Goal: Task Accomplishment & Management: Manage account settings

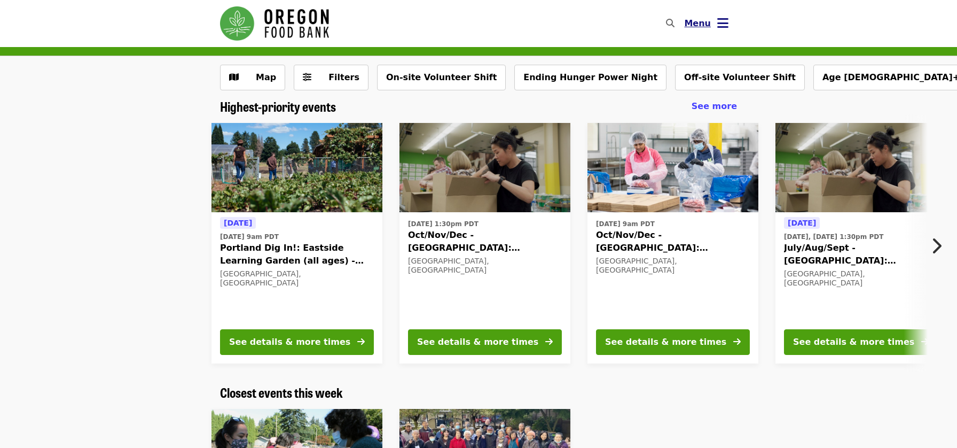
click at [725, 21] on icon "bars icon" at bounding box center [722, 22] width 11 height 15
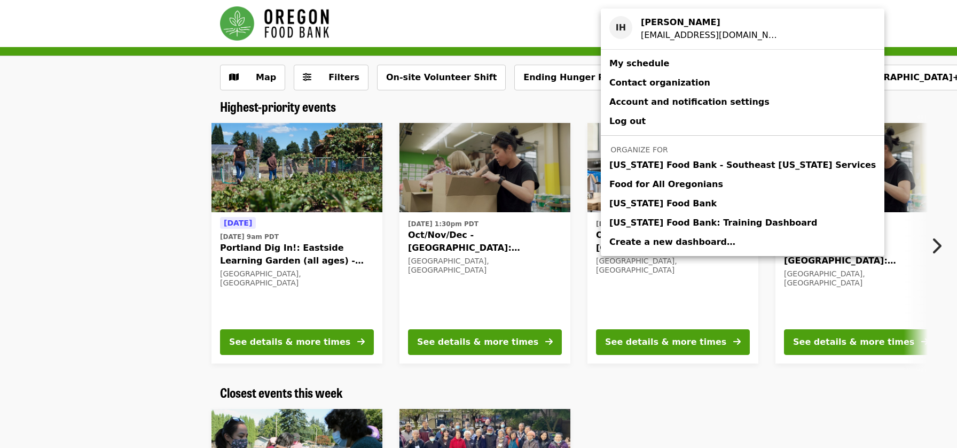
click at [509, 114] on div "Account menu" at bounding box center [478, 224] width 957 height 448
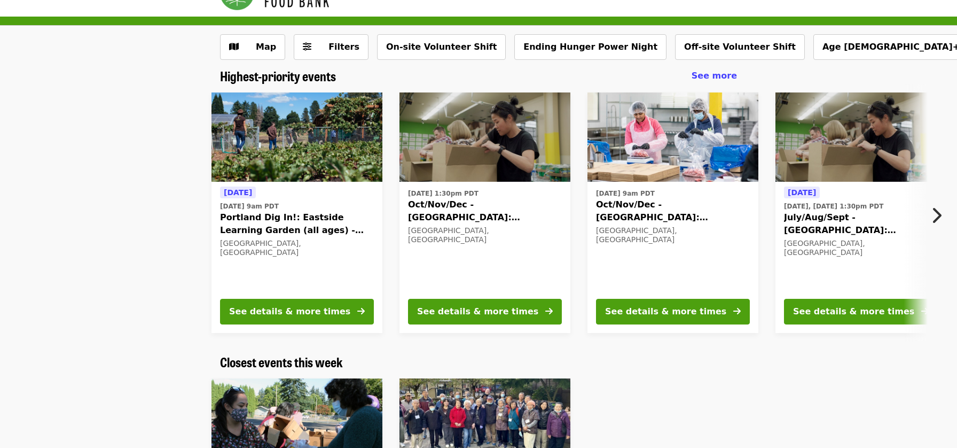
scroll to position [6, 0]
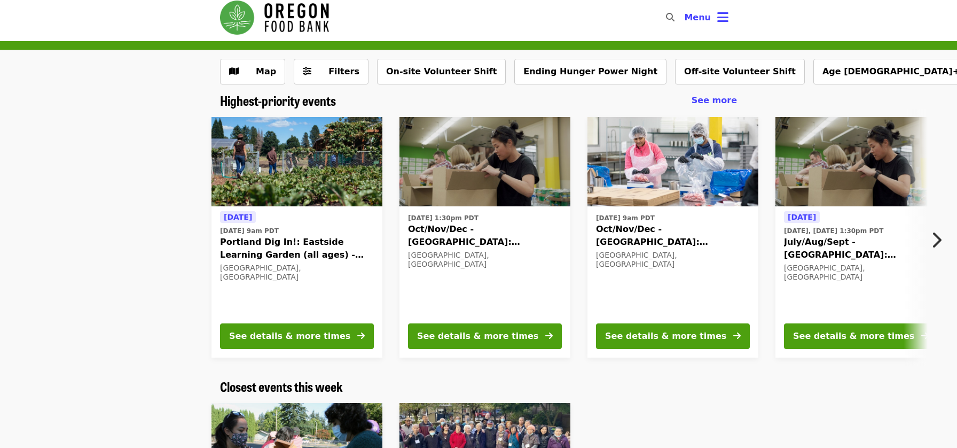
click at [330, 246] on span "Portland Dig In!: Eastside Learning Garden (all ages) - Aug/Sept/Oct" at bounding box center [297, 249] width 154 height 26
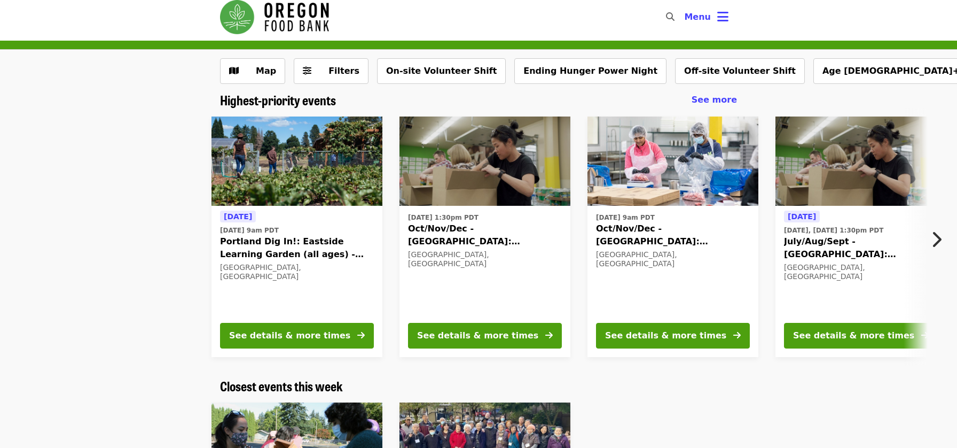
scroll to position [7, 0]
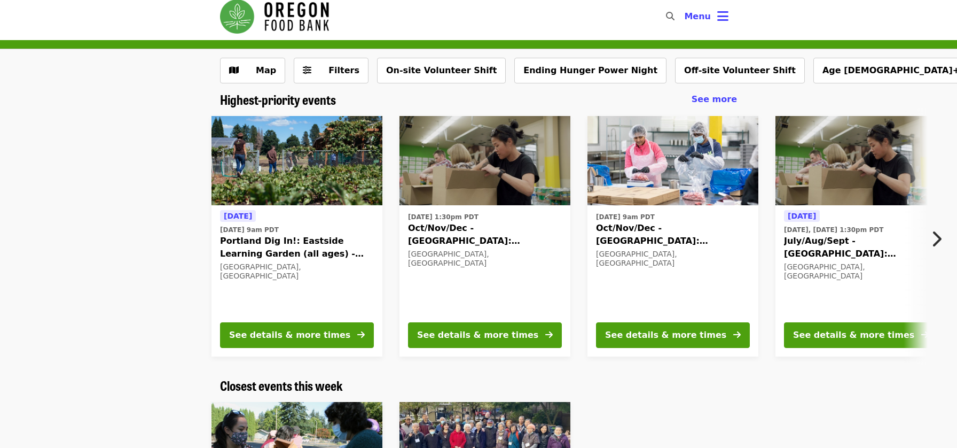
click at [498, 242] on span "Oct/Nov/Dec - [GEOGRAPHIC_DATA]: Repack/Sort (age [DEMOGRAPHIC_DATA]+)" at bounding box center [485, 235] width 154 height 26
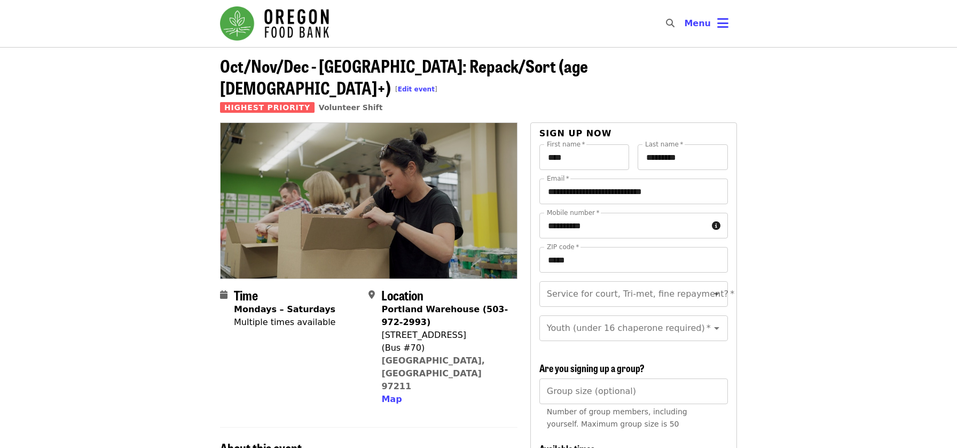
click at [436, 304] on strong "Portland Warehouse (503-972-2993)" at bounding box center [444, 315] width 127 height 23
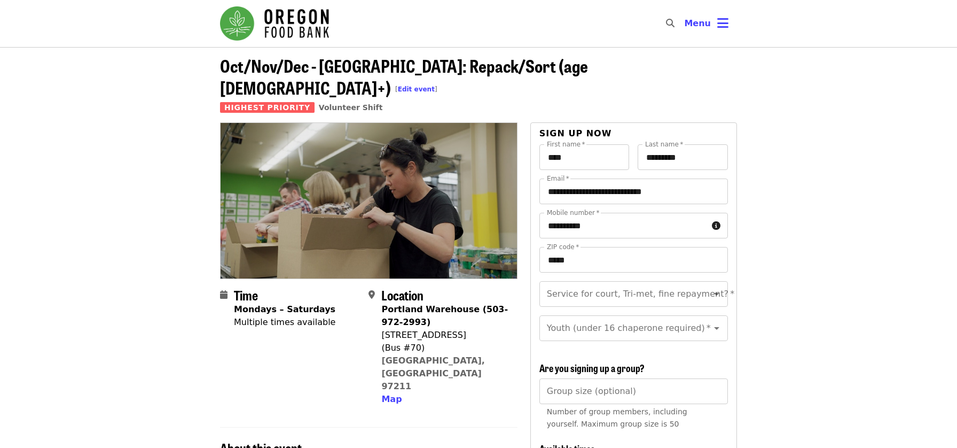
click at [433, 303] on div "Portland Warehouse (503-972-2993)" at bounding box center [444, 316] width 127 height 26
click at [594, 284] on input "Service for court, Tri-met, fine repayment?   *" at bounding box center [620, 294] width 145 height 20
click at [459, 287] on h2 "Location" at bounding box center [444, 294] width 127 height 15
drag, startPoint x: 383, startPoint y: 288, endPoint x: 426, endPoint y: 303, distance: 45.8
click at [426, 304] on strong "Portland Warehouse (503-972-2993)" at bounding box center [444, 315] width 127 height 23
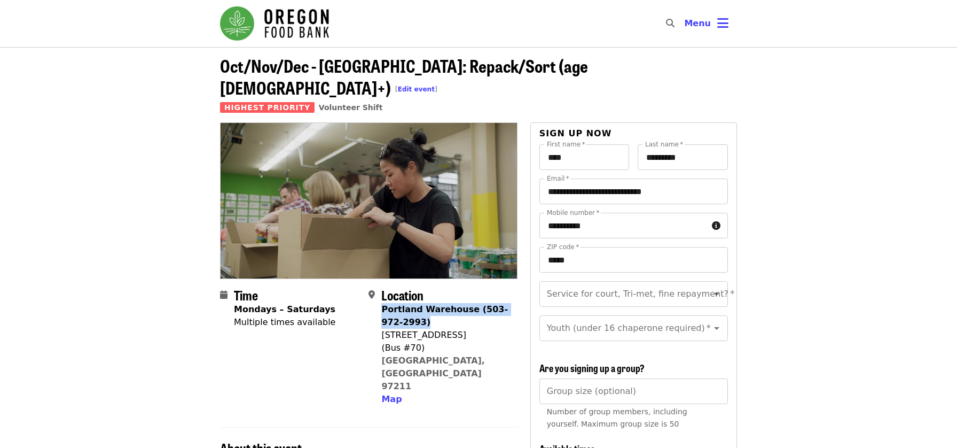
click at [427, 303] on div "Portland Warehouse (503-972-2993)" at bounding box center [444, 316] width 127 height 26
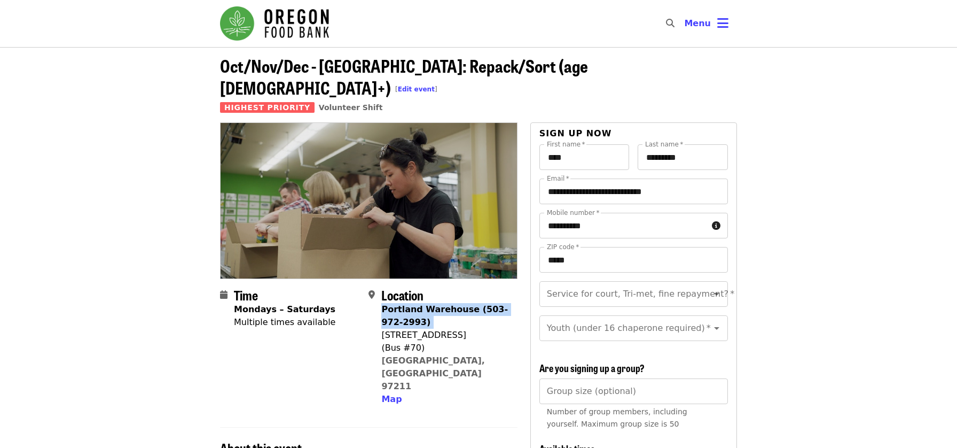
click at [427, 303] on div "Portland Warehouse (503-972-2993)" at bounding box center [444, 316] width 127 height 26
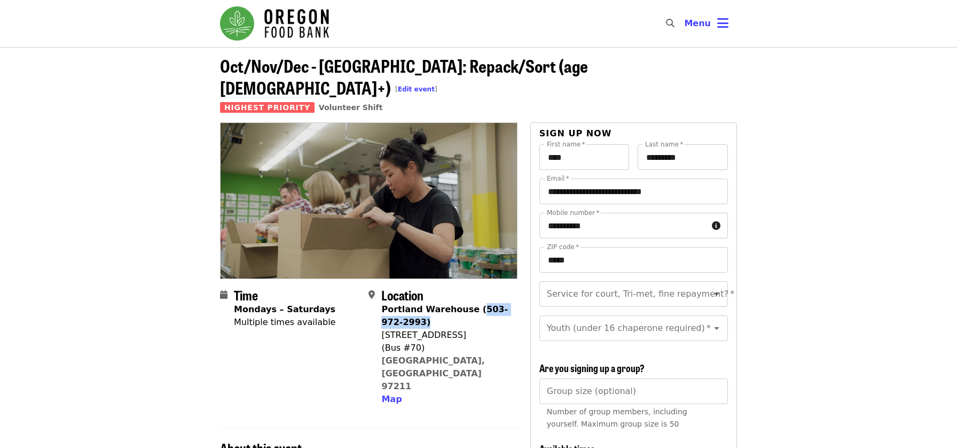
drag, startPoint x: 426, startPoint y: 302, endPoint x: 471, endPoint y: 291, distance: 46.2
click at [471, 304] on strong "Portland Warehouse (503-972-2993)" at bounding box center [444, 315] width 127 height 23
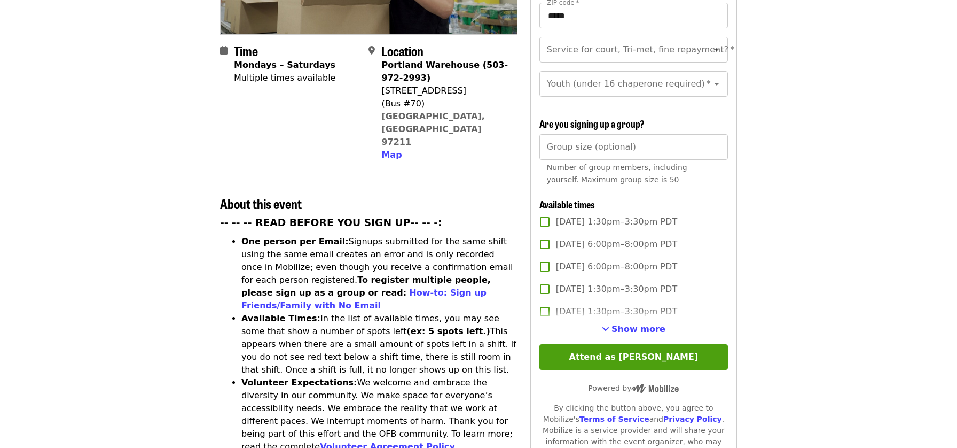
scroll to position [296, 0]
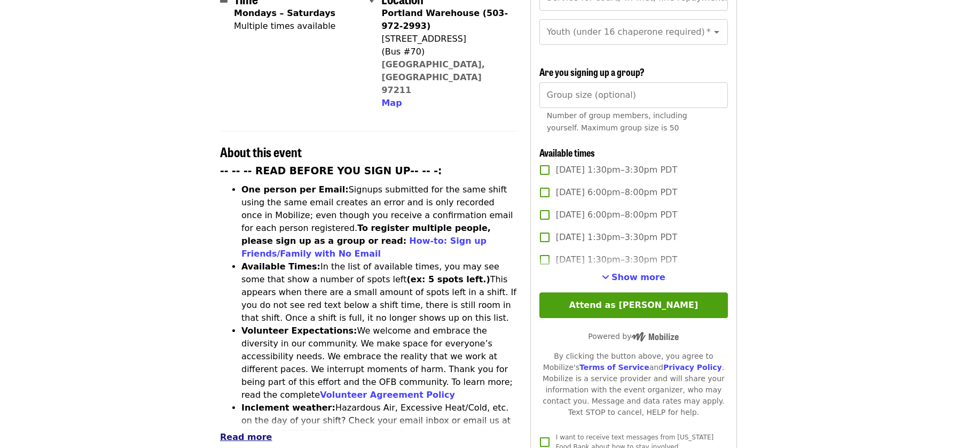
click at [245, 432] on span "Read more" at bounding box center [246, 437] width 52 height 10
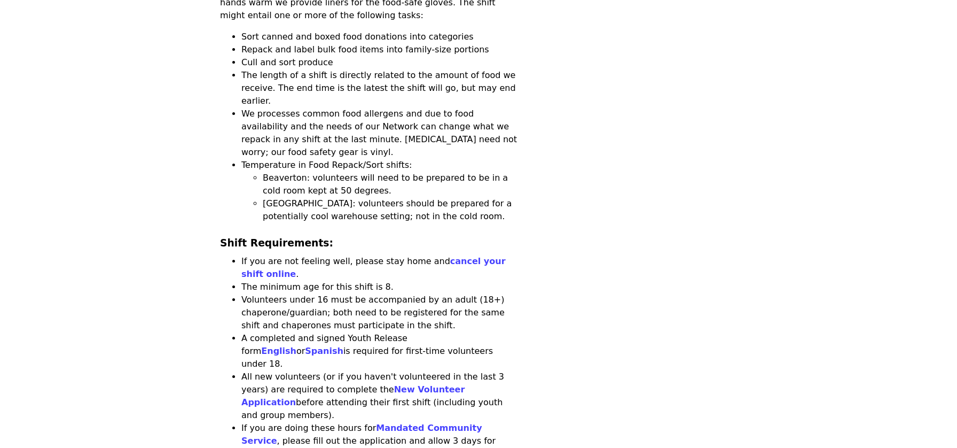
scroll to position [1046, 0]
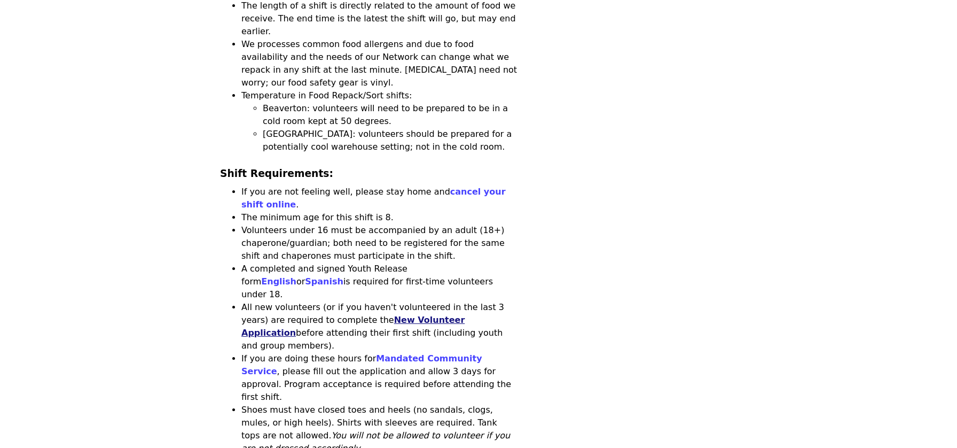
click at [413, 315] on link "New Volunteer Application" at bounding box center [352, 326] width 223 height 23
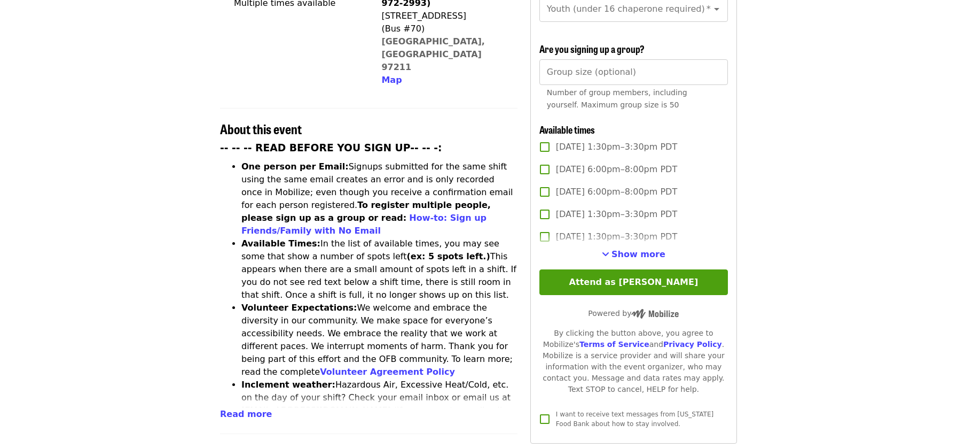
scroll to position [323, 0]
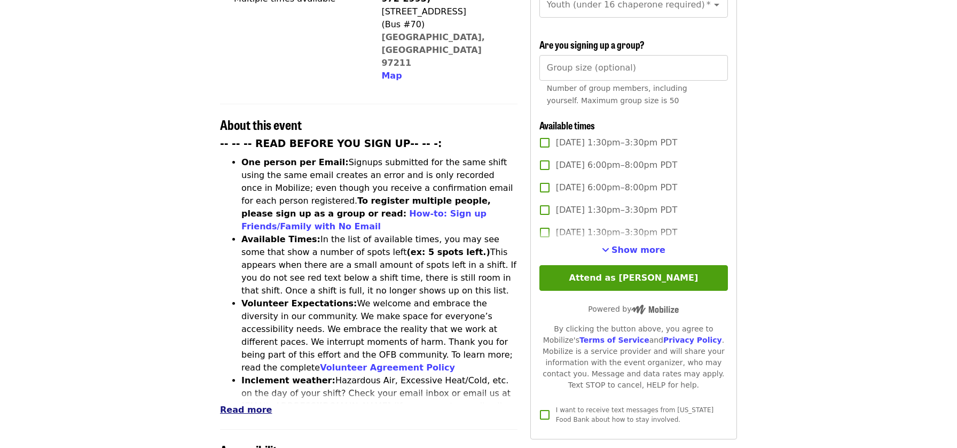
click at [229, 404] on span "Read more" at bounding box center [246, 409] width 52 height 10
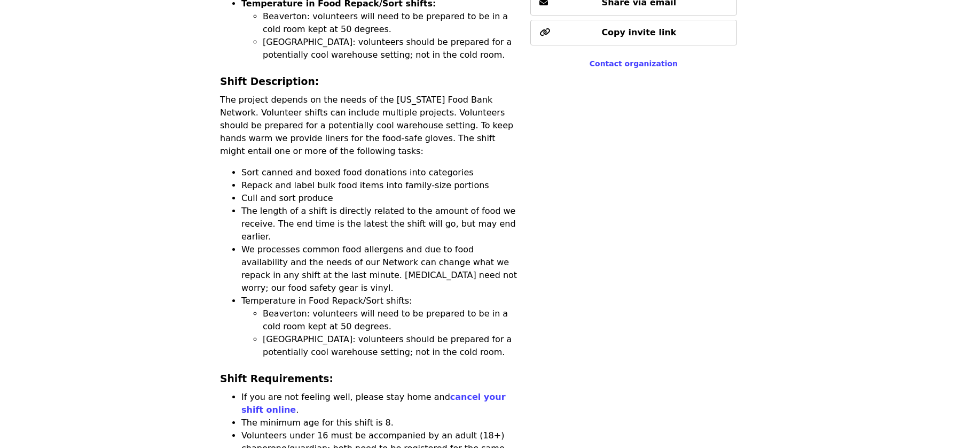
scroll to position [903, 0]
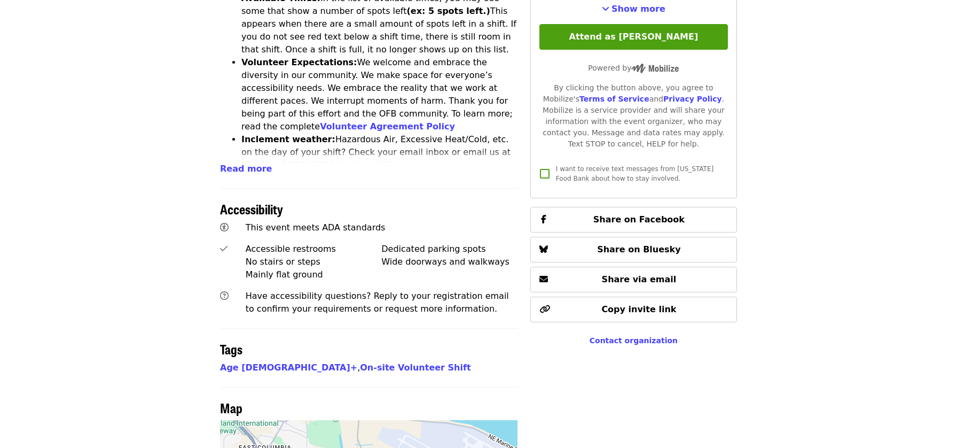
scroll to position [518, 0]
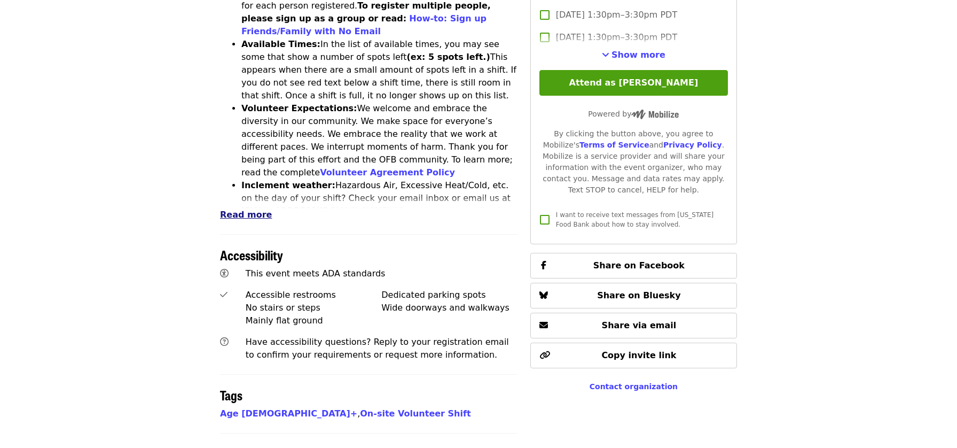
click at [246, 209] on span "Read more" at bounding box center [246, 214] width 52 height 10
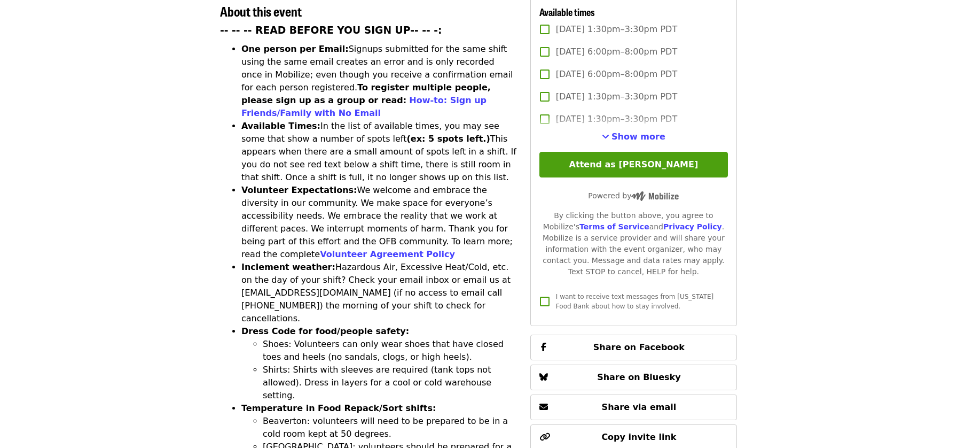
scroll to position [411, 0]
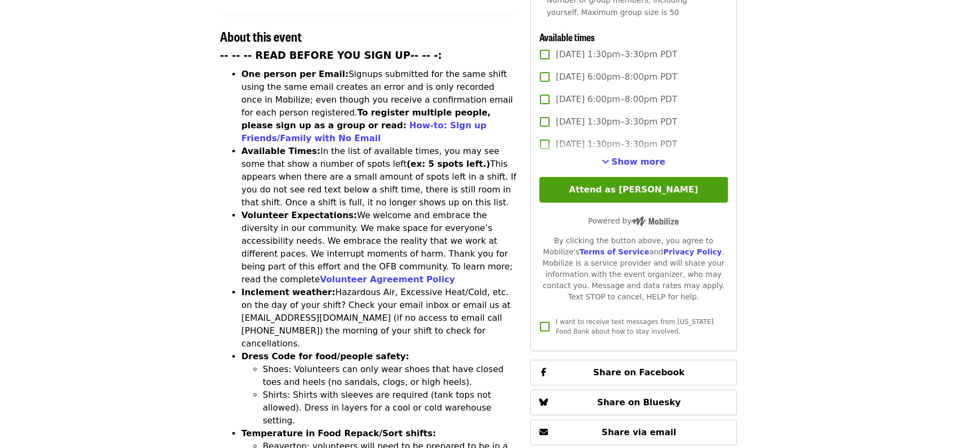
click at [380, 209] on li "Volunteer Expectations: We welcome and embrace the diversity in our community. …" at bounding box center [379, 247] width 276 height 77
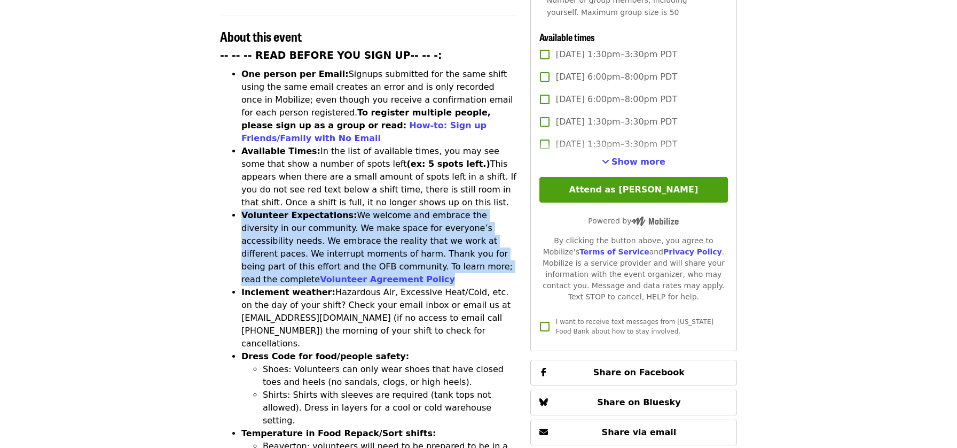
click at [380, 209] on li "Volunteer Expectations: We welcome and embrace the diversity in our community. …" at bounding box center [379, 247] width 276 height 77
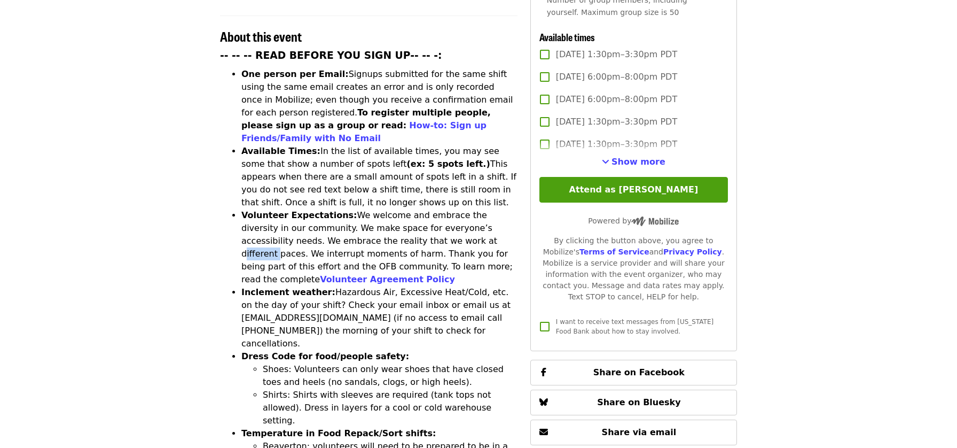
click at [380, 209] on li "Volunteer Expectations: We welcome and embrace the diversity in our community. …" at bounding box center [379, 247] width 276 height 77
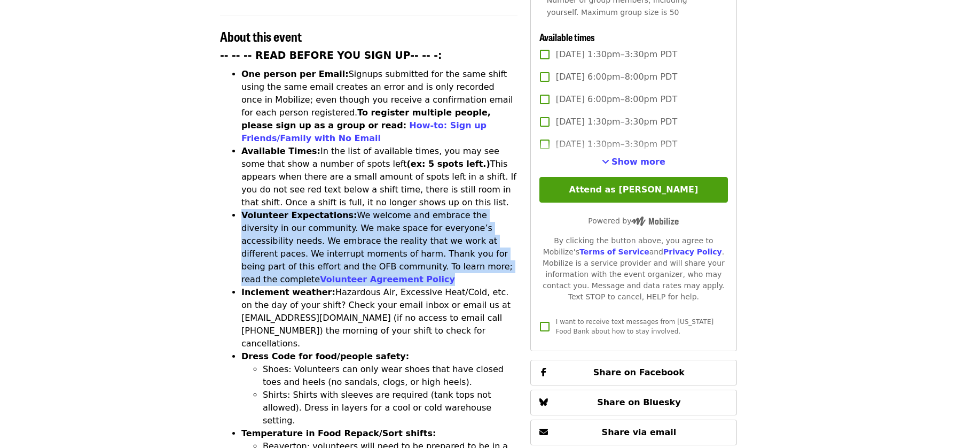
click at [380, 209] on li "Volunteer Expectations: We welcome and embrace the diversity in our community. …" at bounding box center [379, 247] width 276 height 77
click at [619, 156] on span "Show more" at bounding box center [638, 161] width 54 height 10
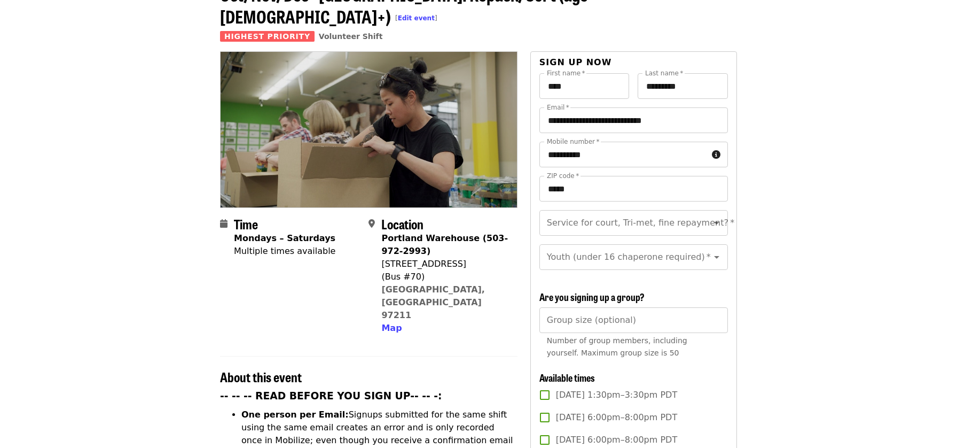
scroll to position [0, 0]
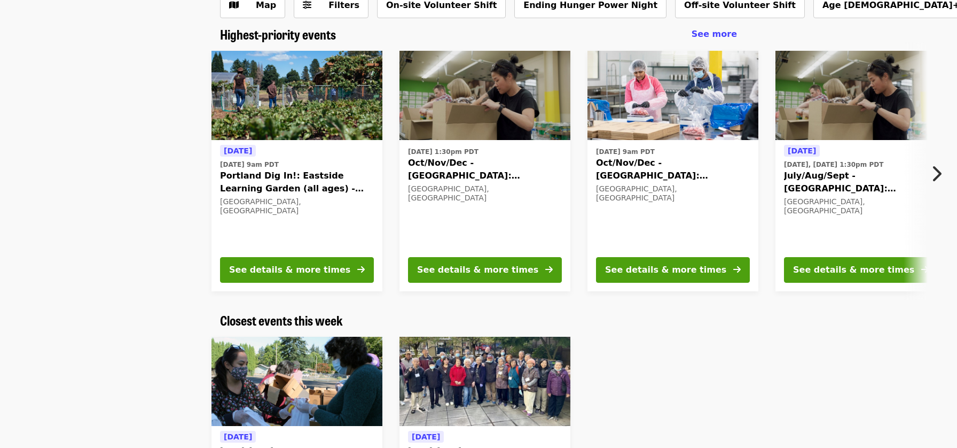
scroll to position [240, 0]
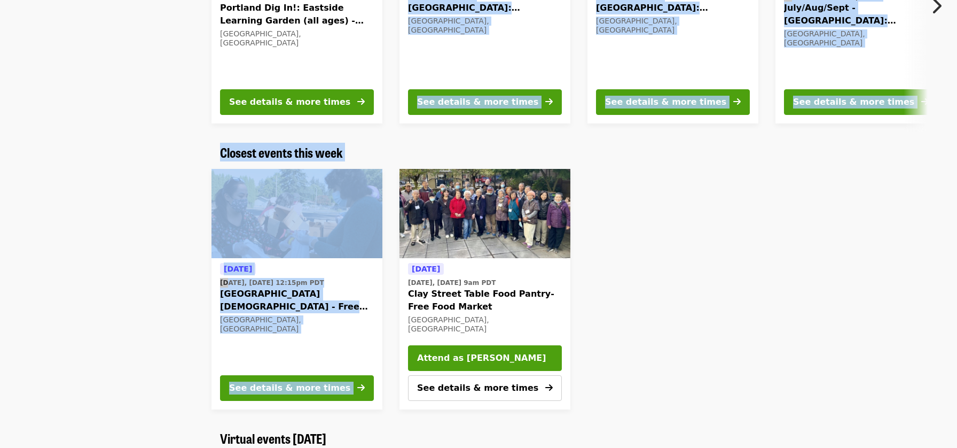
drag, startPoint x: 191, startPoint y: 140, endPoint x: 198, endPoint y: 161, distance: 22.0
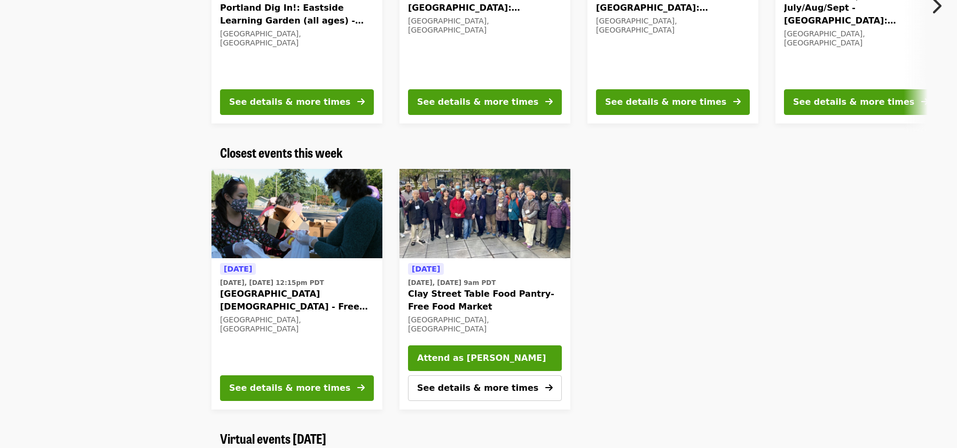
click at [190, 157] on div "Closest events this week [DATE] [DATE], [DATE] 12:15pm PDT [GEOGRAPHIC_DATA][DE…" at bounding box center [478, 281] width 957 height 273
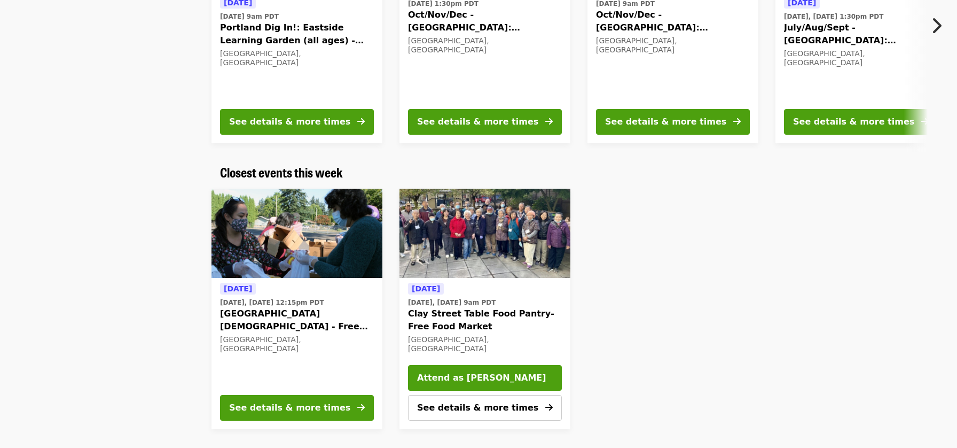
scroll to position [239, 0]
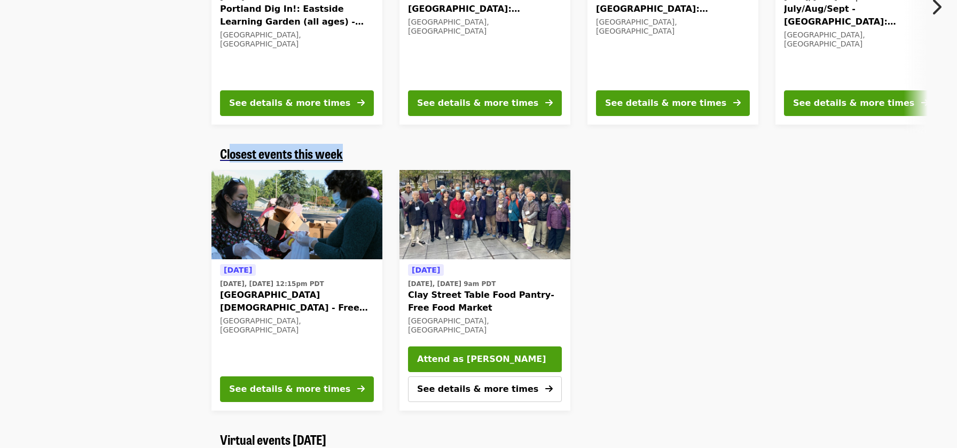
drag, startPoint x: 354, startPoint y: 151, endPoint x: 230, endPoint y: 149, distance: 123.9
click at [230, 149] on div "Closest events this week" at bounding box center [478, 153] width 517 height 15
click at [191, 149] on div "Closest events this week [DATE] [DATE], [DATE] 12:15pm PDT [GEOGRAPHIC_DATA][DE…" at bounding box center [478, 282] width 957 height 273
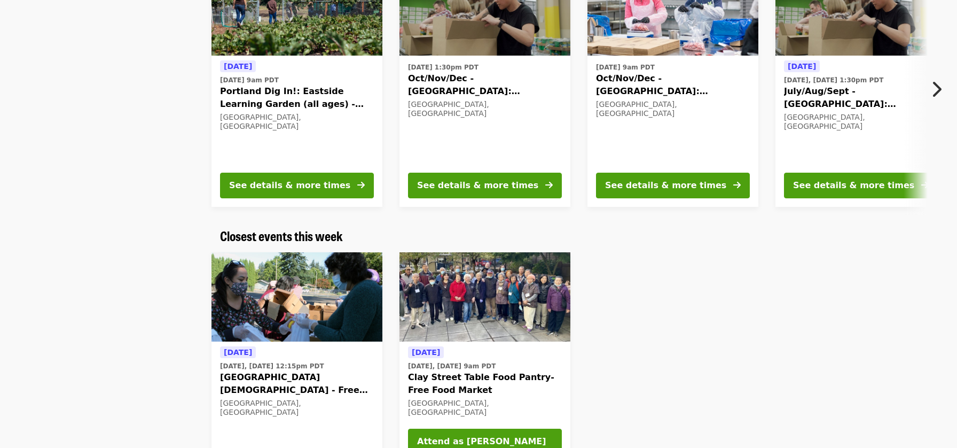
scroll to position [0, 0]
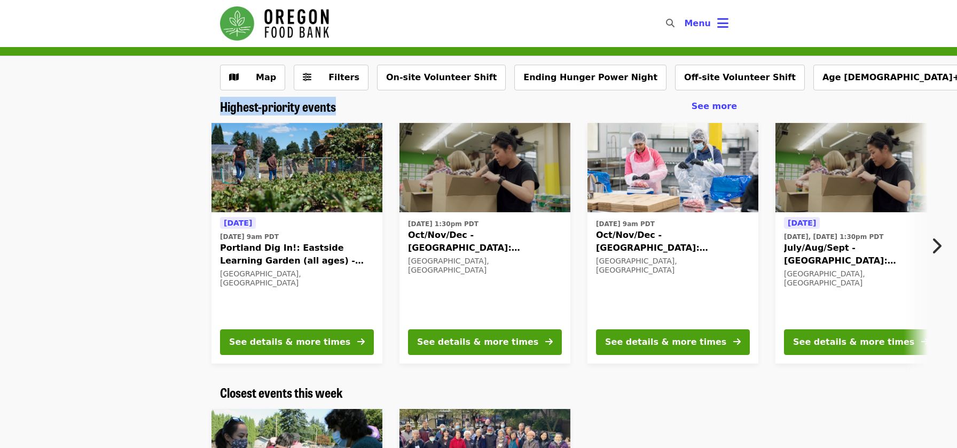
drag, startPoint x: 209, startPoint y: 109, endPoint x: 361, endPoint y: 107, distance: 151.7
click at [361, 107] on div "Highest-priority events See more [DATE] [DATE] 9am PDT [GEOGRAPHIC_DATA] Dig In…" at bounding box center [478, 235] width 957 height 273
click at [361, 107] on div "Highest-priority events See more" at bounding box center [478, 106] width 517 height 15
click at [937, 248] on icon "chevron-right icon" at bounding box center [936, 246] width 11 height 20
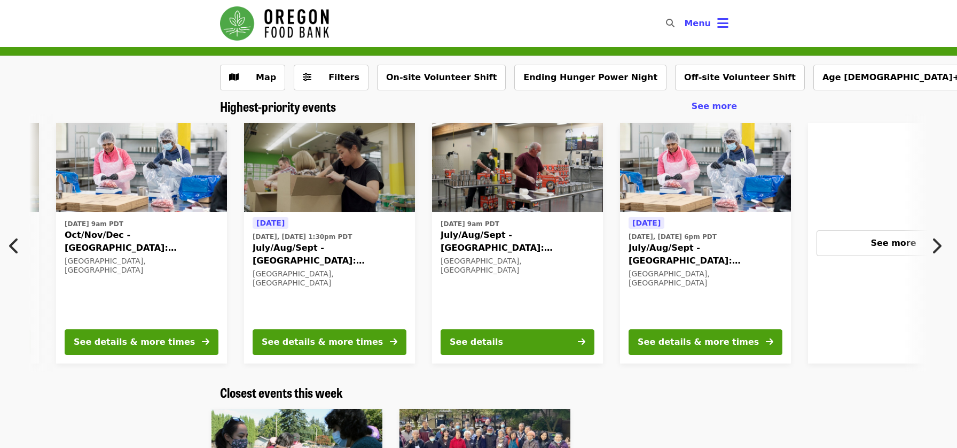
click at [937, 248] on icon "chevron-right icon" at bounding box center [936, 246] width 11 height 20
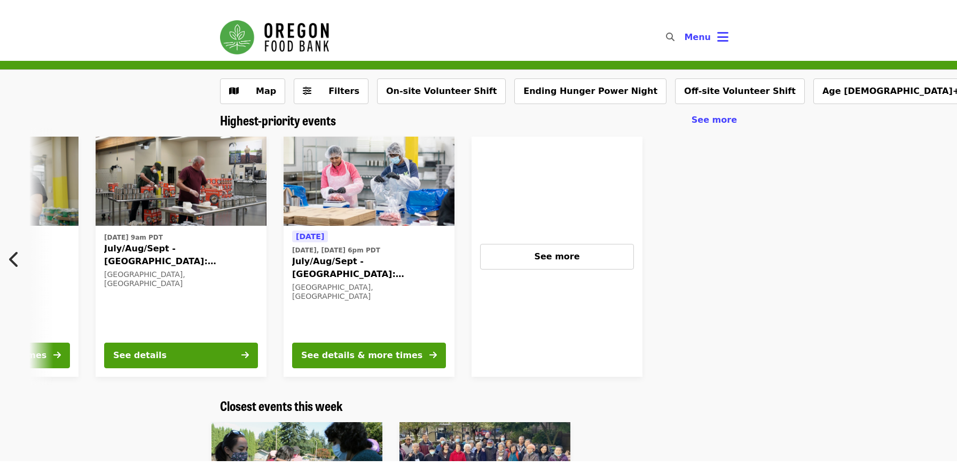
scroll to position [0, 869]
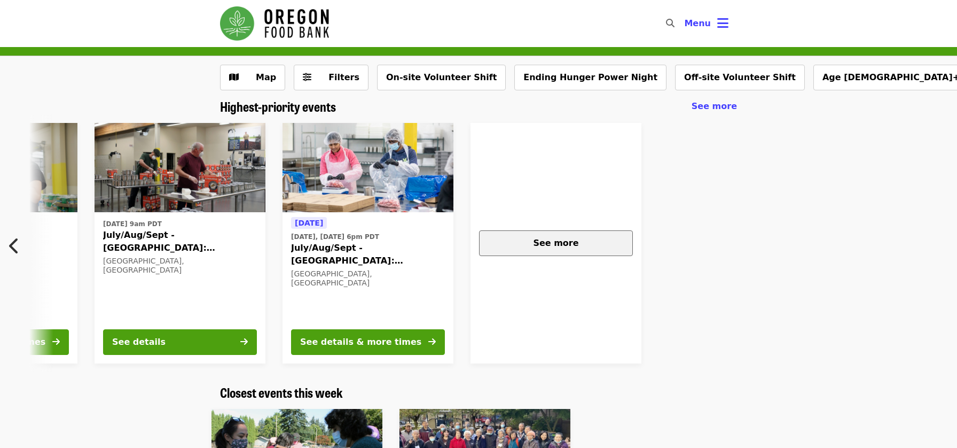
click at [602, 244] on div "See more" at bounding box center [556, 243] width 136 height 13
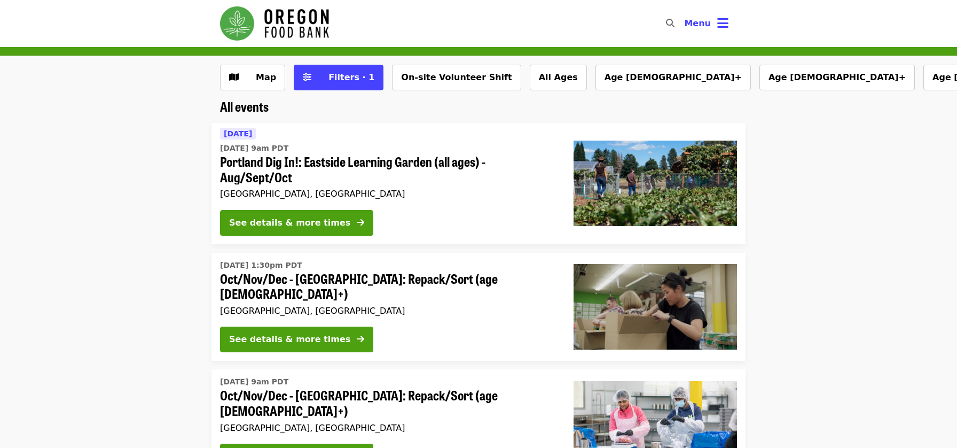
click at [316, 26] on img "Main navigation" at bounding box center [274, 23] width 109 height 34
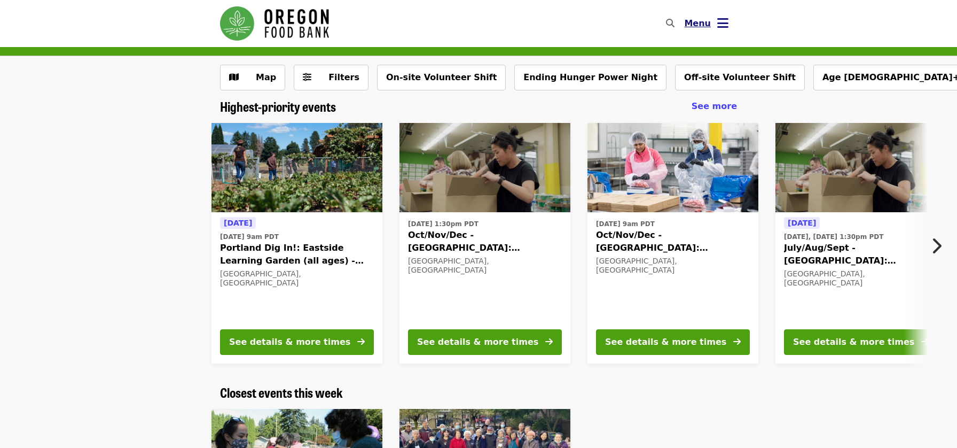
click at [722, 28] on icon "bars icon" at bounding box center [722, 22] width 11 height 15
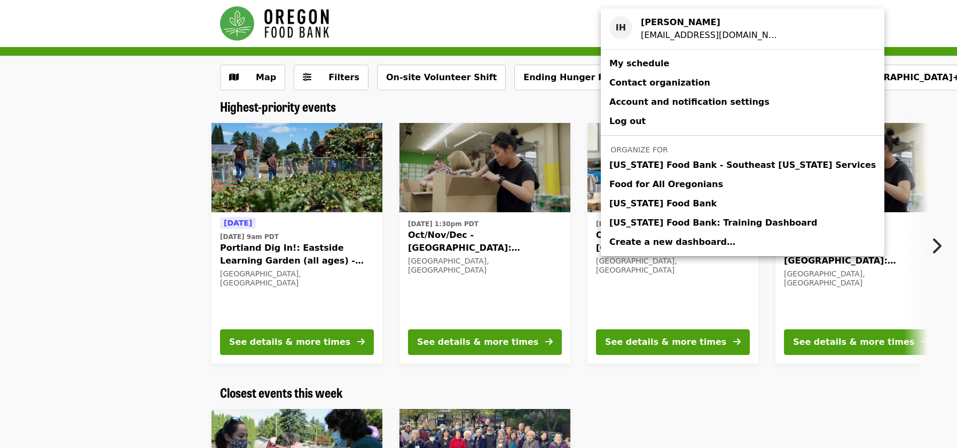
click at [476, 22] on div "Account menu" at bounding box center [478, 224] width 957 height 448
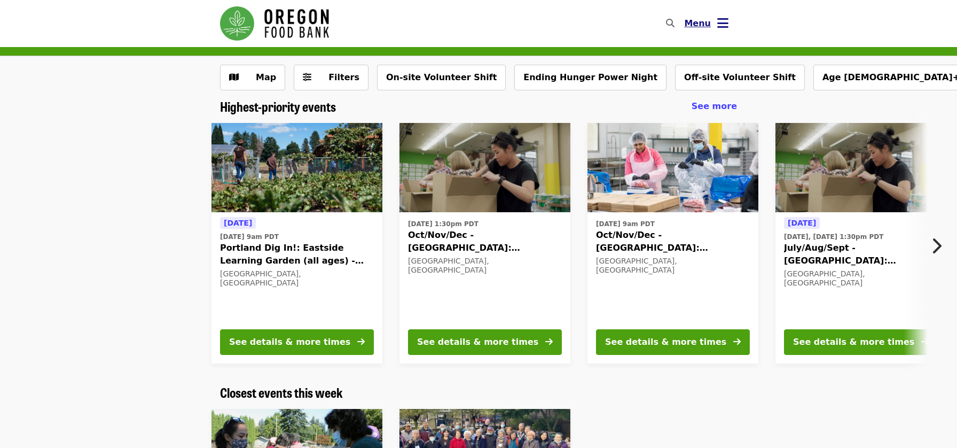
click at [728, 22] on button "Menu" at bounding box center [706, 24] width 61 height 26
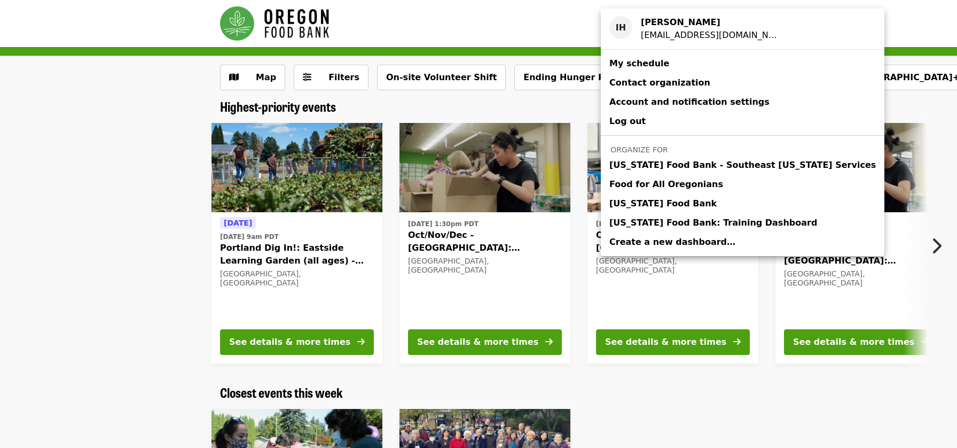
click at [726, 5] on div "Account menu" at bounding box center [478, 224] width 957 height 448
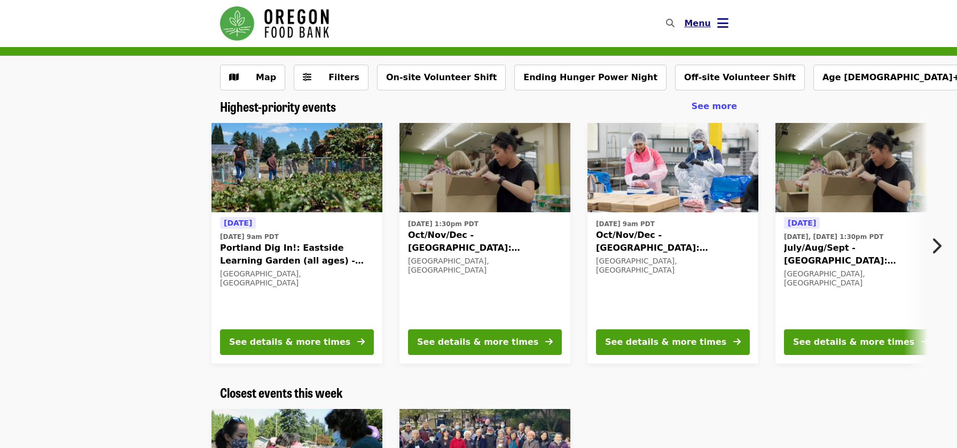
click at [724, 19] on icon "bars icon" at bounding box center [722, 22] width 11 height 15
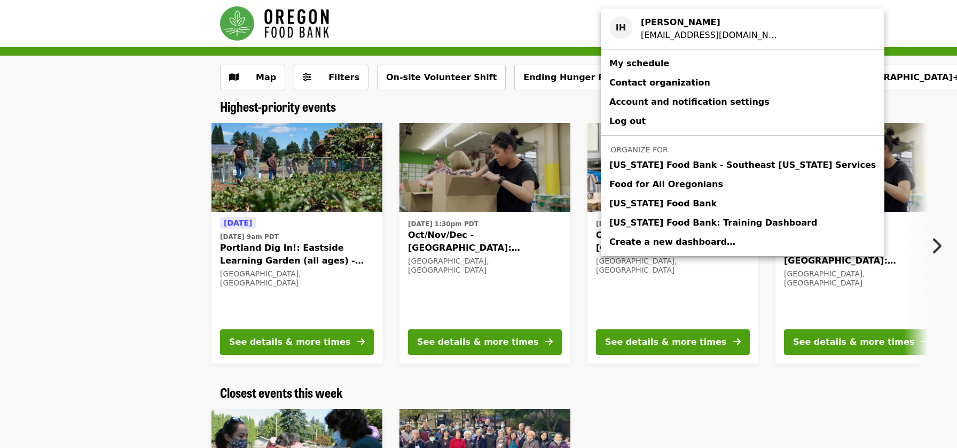
click at [719, 7] on div "Account menu" at bounding box center [478, 224] width 957 height 448
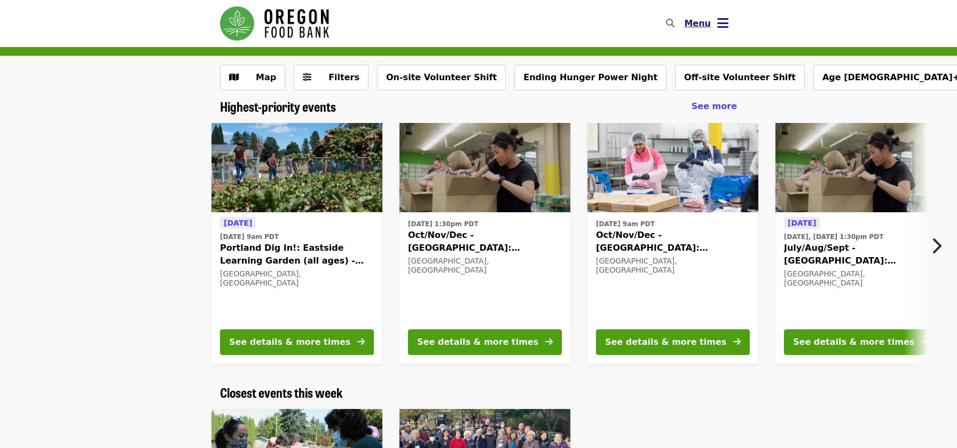
click at [724, 20] on icon "bars icon" at bounding box center [722, 22] width 11 height 15
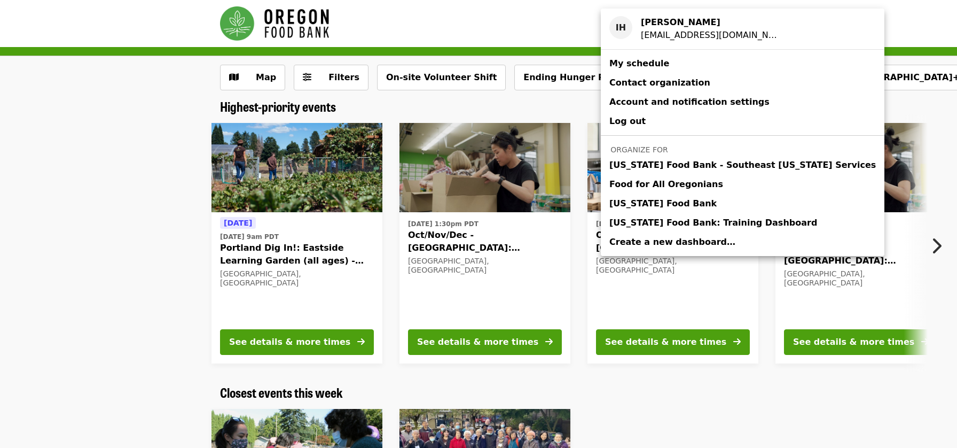
click at [668, 81] on span "Contact organization" at bounding box center [659, 82] width 101 height 10
click at [634, 201] on span "[US_STATE] Food Bank" at bounding box center [662, 203] width 107 height 13
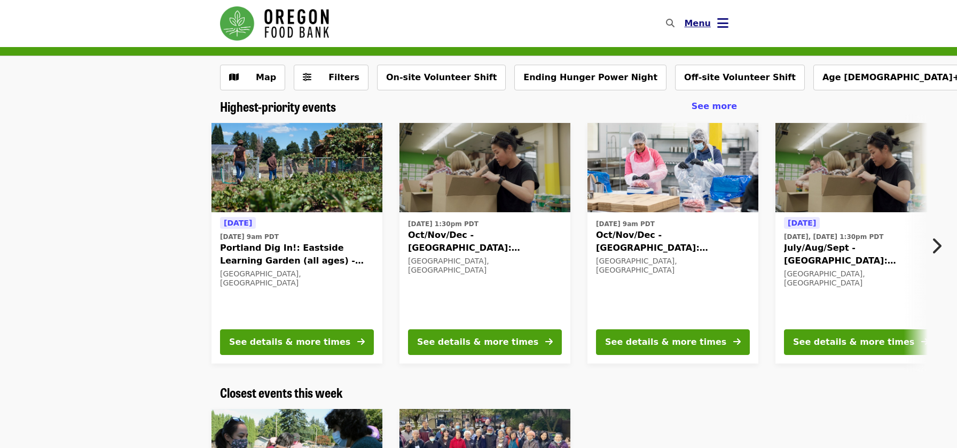
click at [718, 17] on icon "bars icon" at bounding box center [722, 22] width 11 height 15
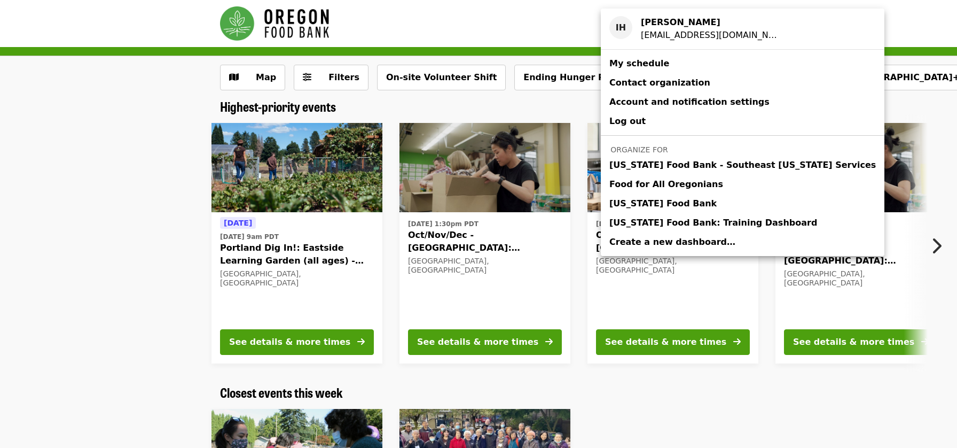
click at [652, 65] on span "My schedule" at bounding box center [639, 63] width 60 height 10
click at [649, 150] on span "Organize for" at bounding box center [638, 149] width 57 height 9
click at [670, 183] on span "Food for All Oregonians" at bounding box center [666, 184] width 114 height 13
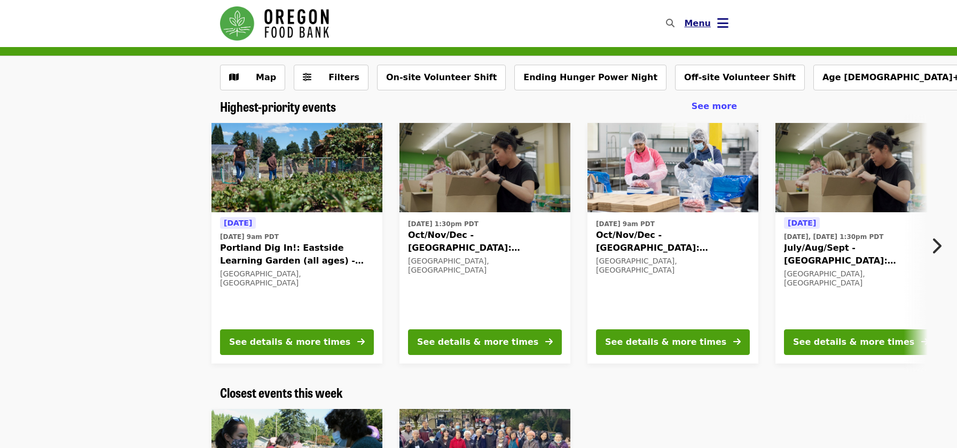
click at [723, 21] on icon "bars icon" at bounding box center [722, 22] width 11 height 15
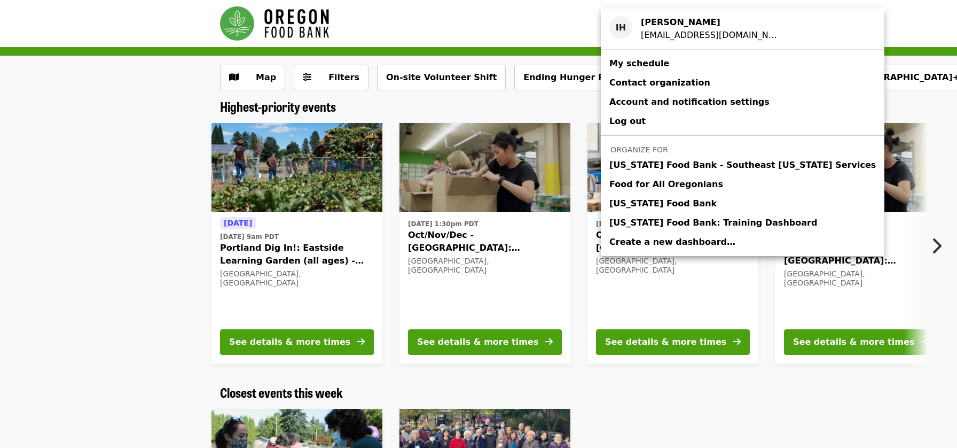
click at [665, 219] on span "[US_STATE] Food Bank: Training Dashboard" at bounding box center [713, 222] width 208 height 13
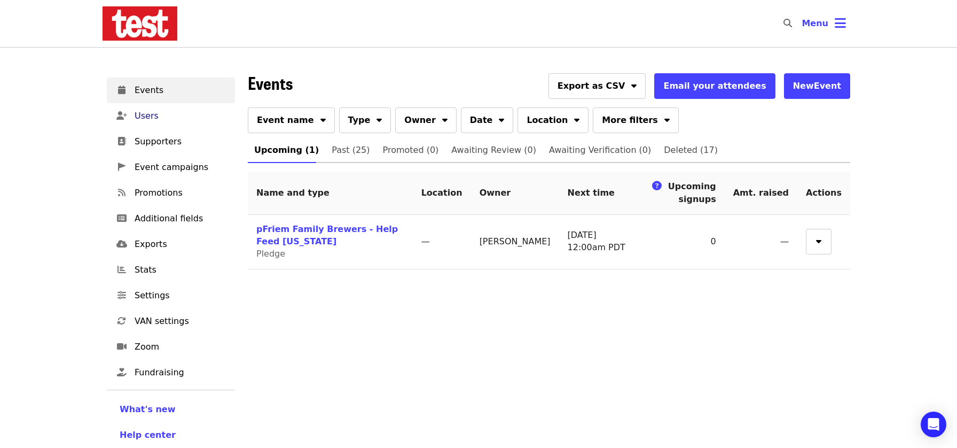
click at [160, 119] on span "Users" at bounding box center [181, 115] width 92 height 13
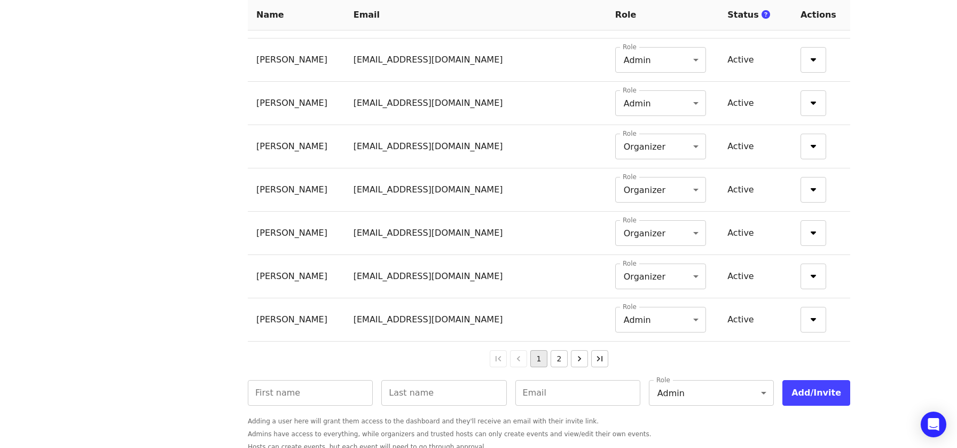
scroll to position [968, 0]
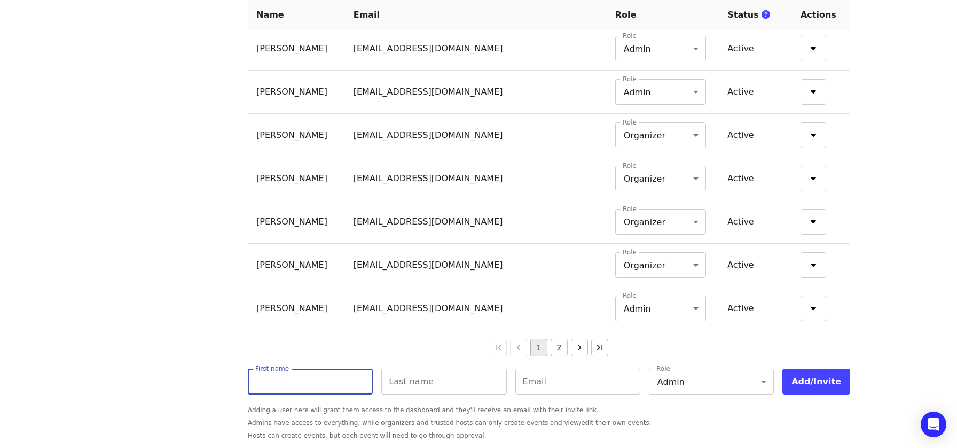
click at [314, 379] on input "First name" at bounding box center [310, 381] width 125 height 26
type input "*****"
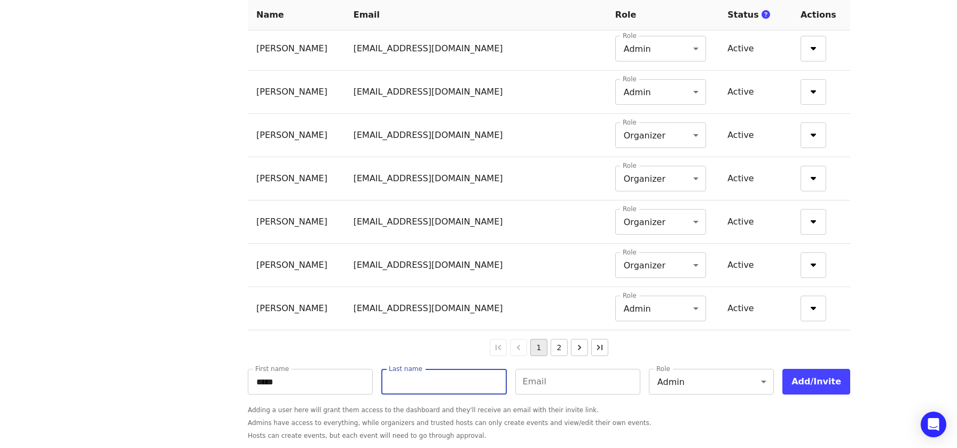
click at [420, 372] on div "Last name Last name" at bounding box center [443, 381] width 125 height 26
type input "**********"
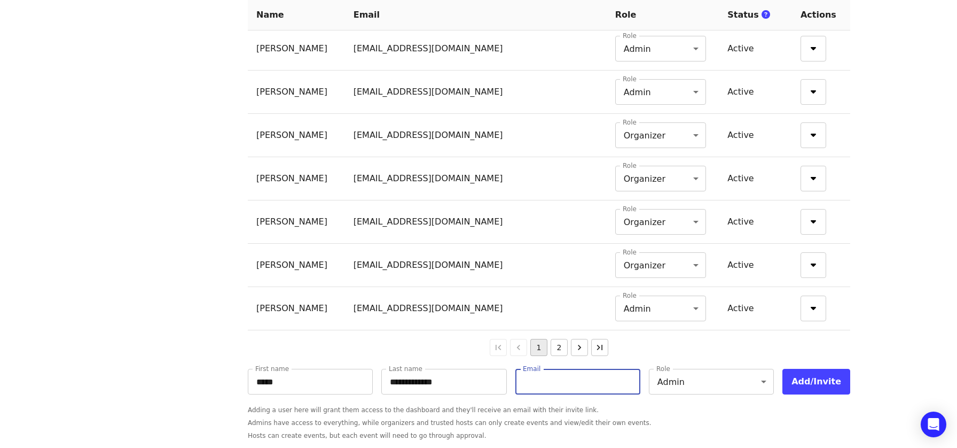
click at [549, 394] on input "Email" at bounding box center [577, 381] width 125 height 26
type input "**********"
click at [810, 382] on button "Add/Invite" at bounding box center [816, 381] width 68 height 26
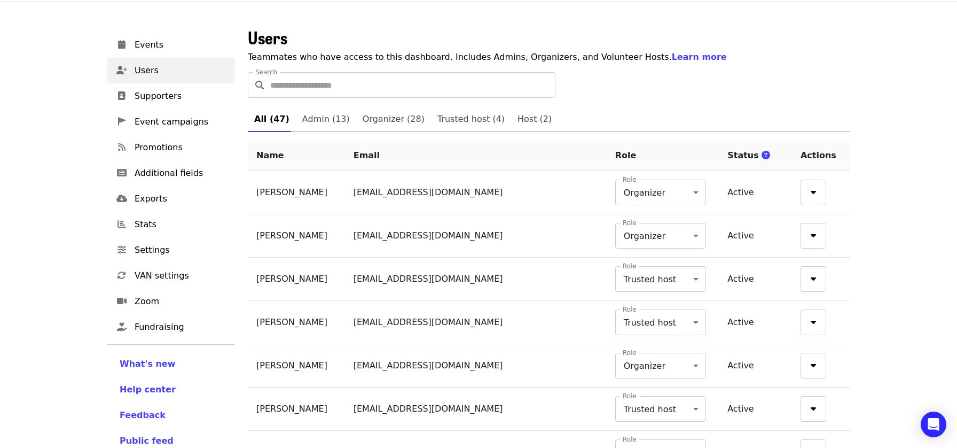
scroll to position [0, 0]
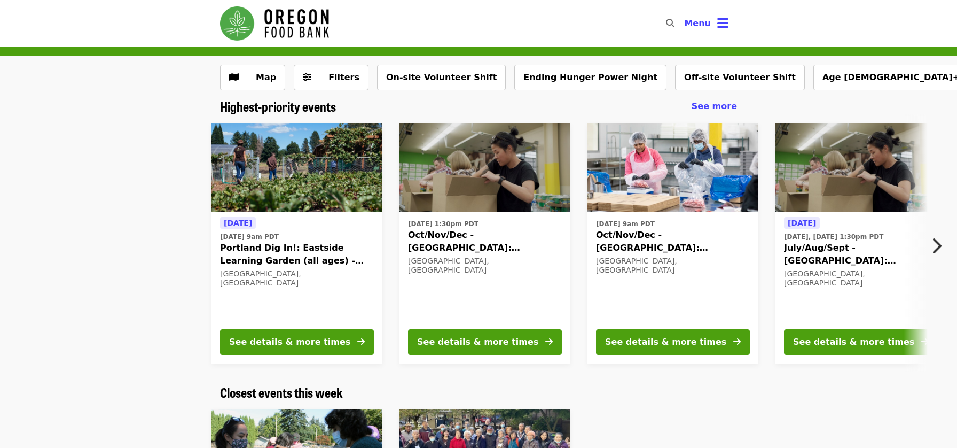
click at [725, 23] on icon "bars icon" at bounding box center [722, 22] width 11 height 15
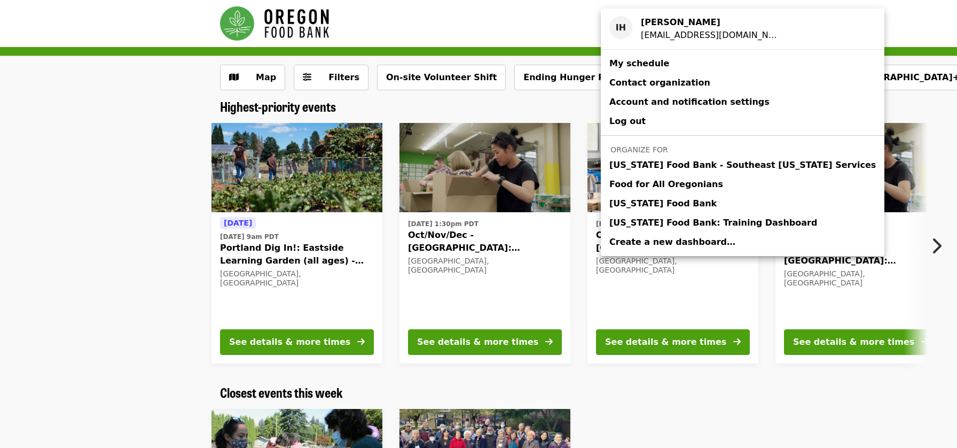
click at [672, 205] on span "[US_STATE] Food Bank" at bounding box center [662, 203] width 107 height 13
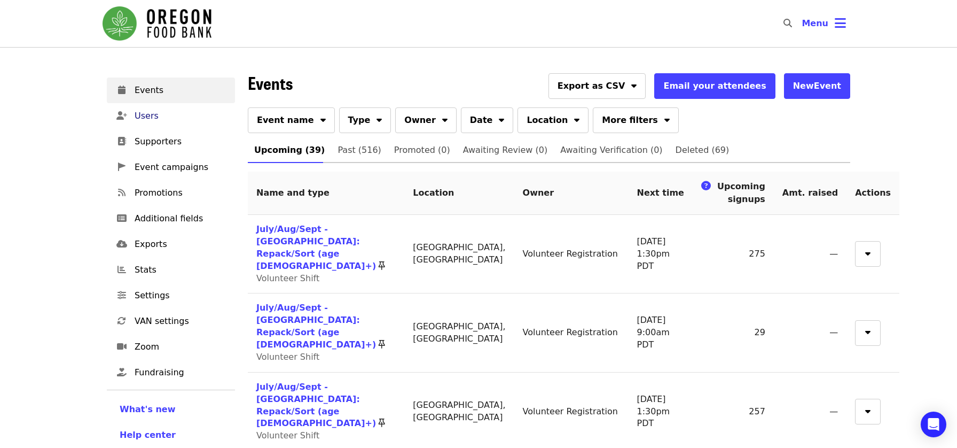
click at [155, 117] on span "Users" at bounding box center [181, 115] width 92 height 13
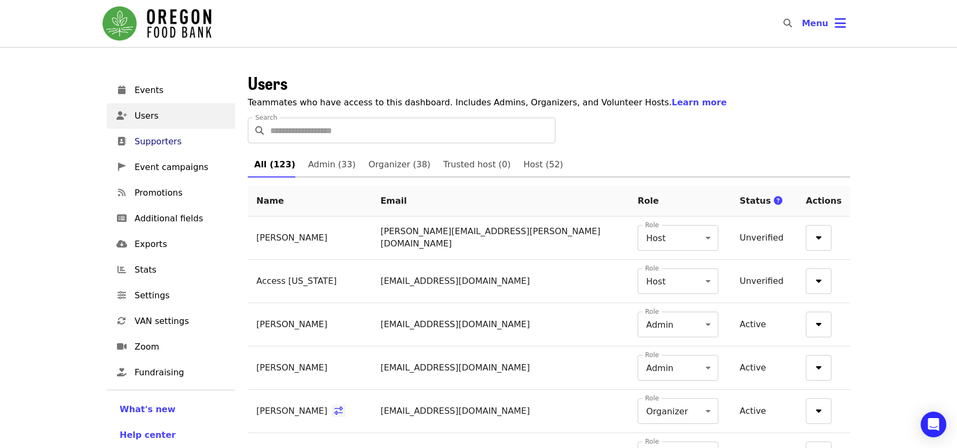
click at [159, 142] on span "Supporters" at bounding box center [181, 141] width 92 height 13
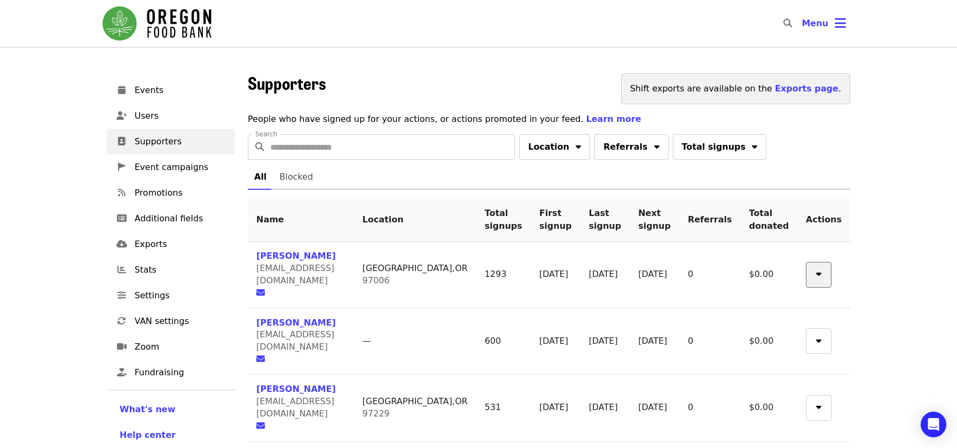
click at [820, 271] on icon "sort-down icon" at bounding box center [818, 272] width 5 height 10
click at [683, 289] on div "Menu" at bounding box center [478, 224] width 957 height 448
click at [295, 178] on span "Blocked" at bounding box center [296, 176] width 34 height 15
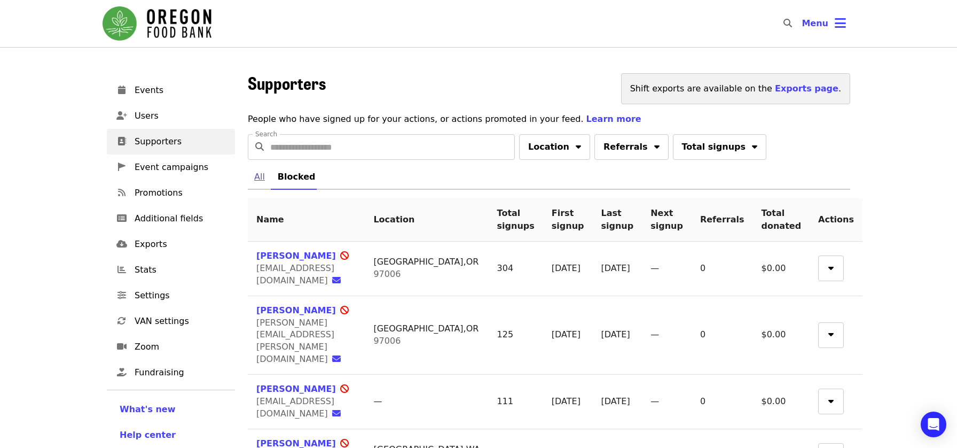
click at [260, 177] on span "All" at bounding box center [259, 176] width 11 height 15
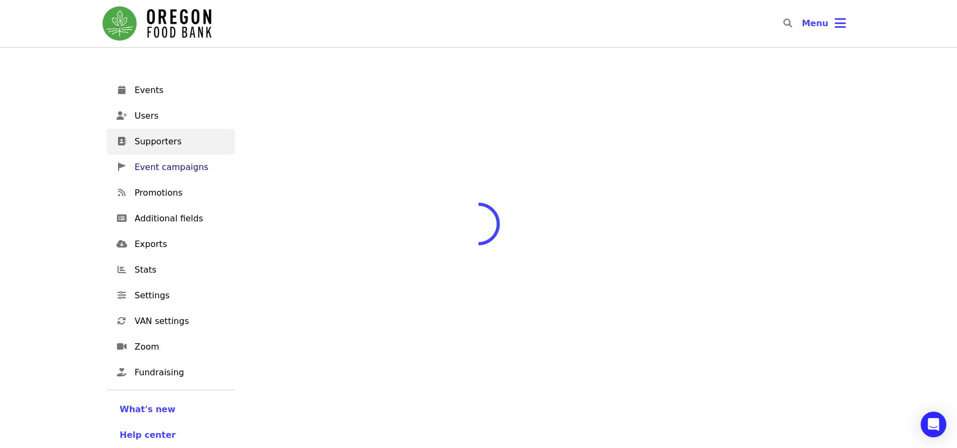
click at [175, 170] on span "Event campaigns" at bounding box center [181, 167] width 92 height 13
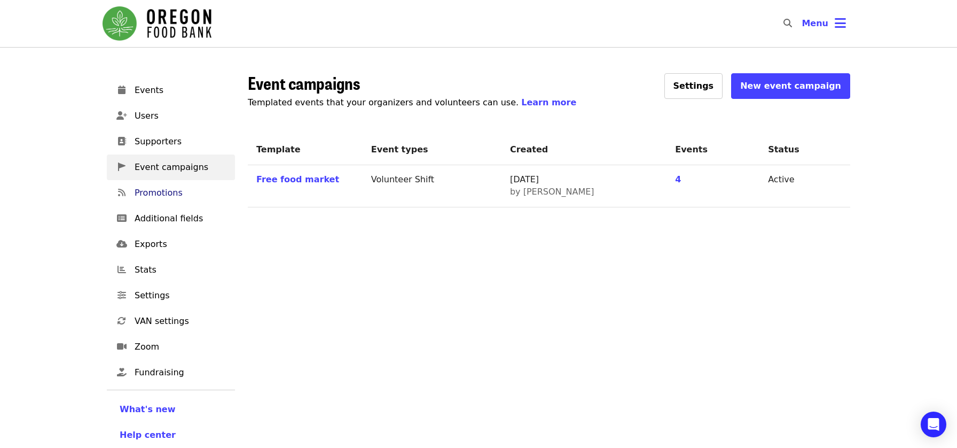
click at [164, 197] on span "Promotions" at bounding box center [181, 192] width 92 height 13
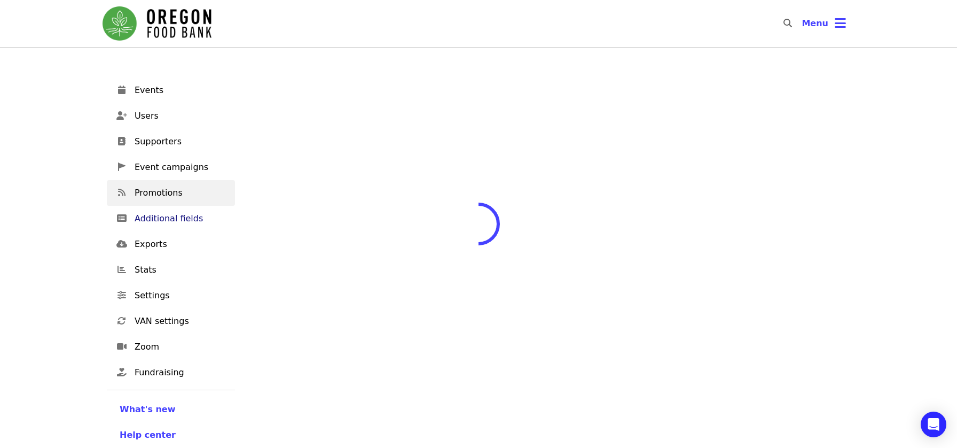
click at [185, 223] on span "Additional fields" at bounding box center [181, 218] width 92 height 13
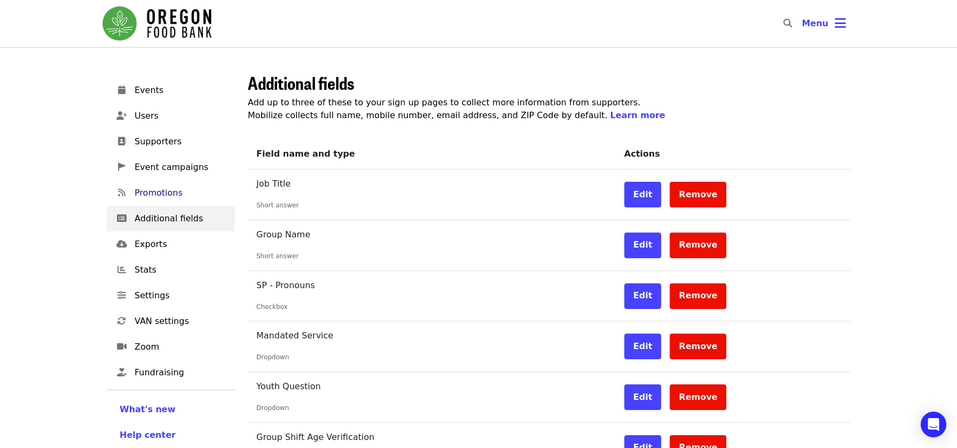
click at [166, 191] on span "Promotions" at bounding box center [181, 192] width 92 height 13
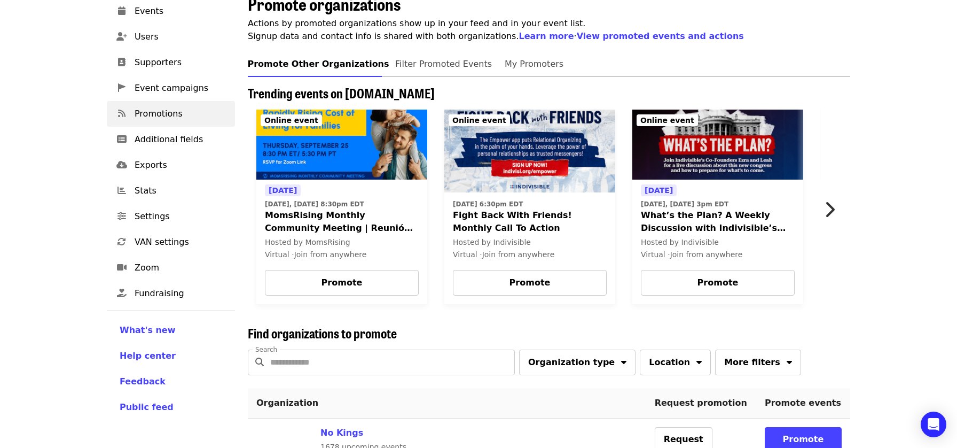
scroll to position [80, 0]
click at [151, 137] on span "Additional fields" at bounding box center [181, 138] width 92 height 13
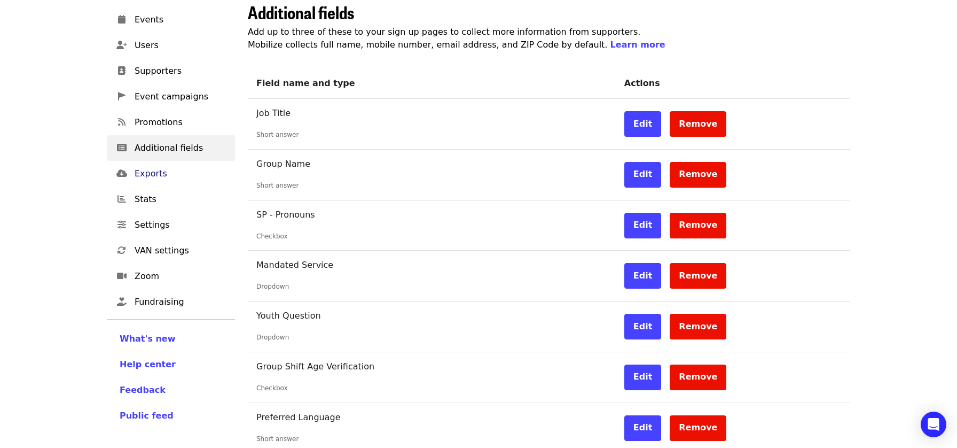
scroll to position [69, 0]
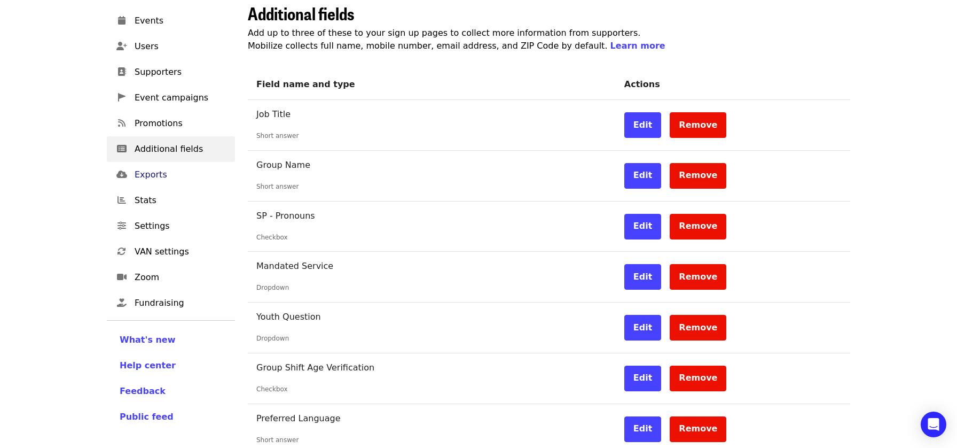
click at [151, 177] on span "Exports" at bounding box center [181, 174] width 92 height 13
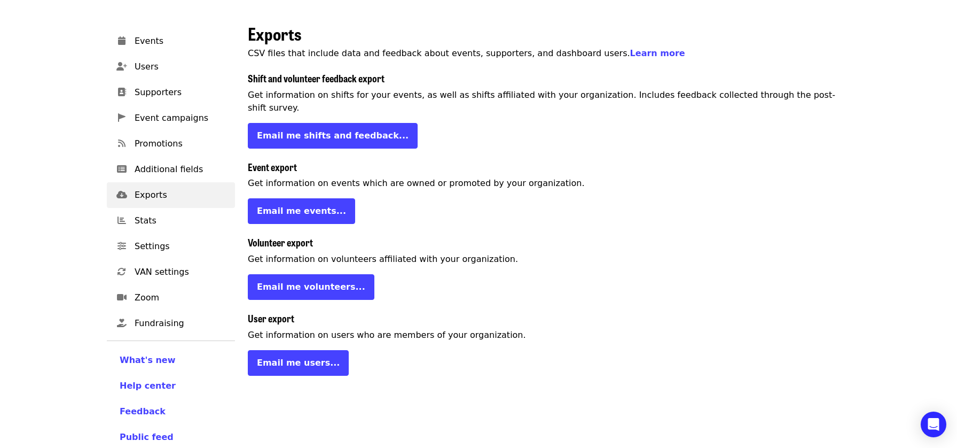
scroll to position [51, 0]
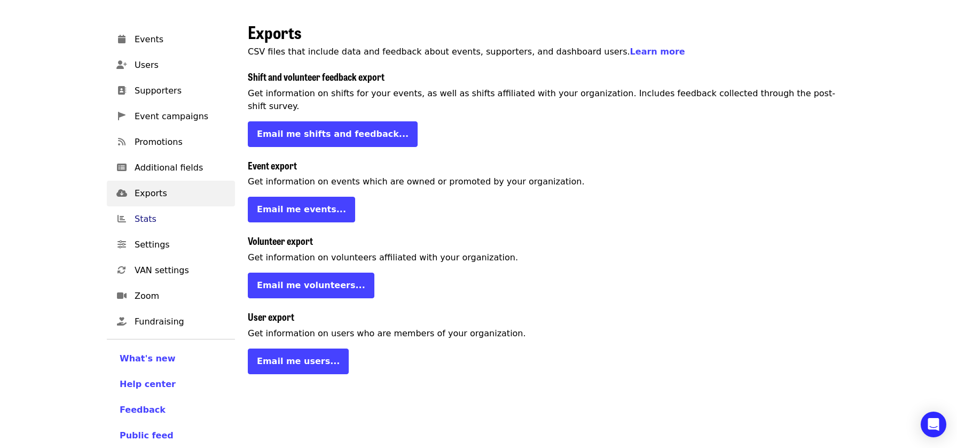
click at [151, 218] on span "Stats" at bounding box center [181, 219] width 92 height 13
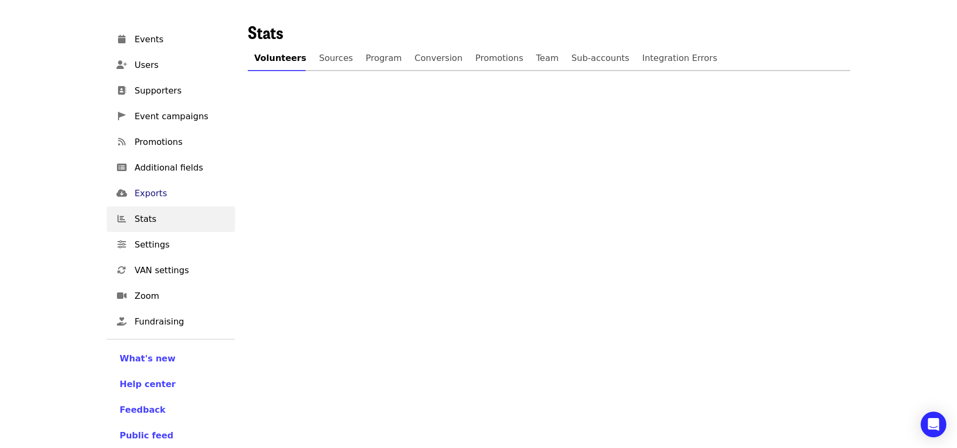
click at [163, 197] on span "Exports" at bounding box center [181, 193] width 92 height 13
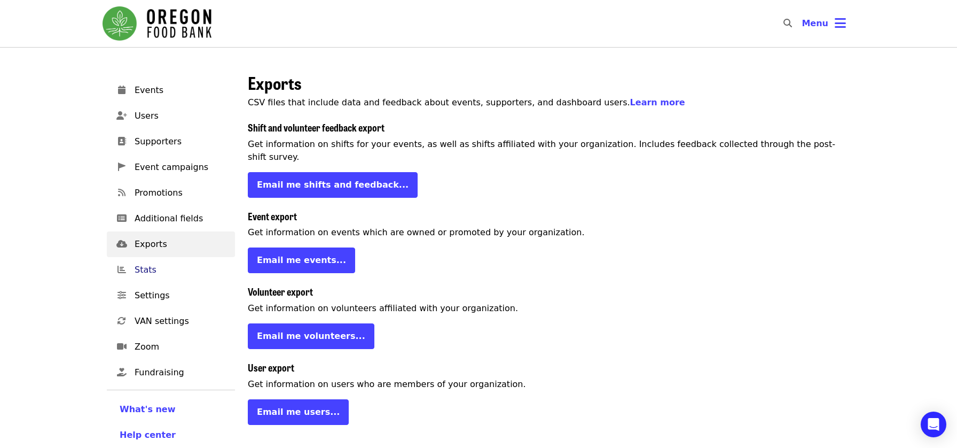
click at [146, 271] on span "Stats" at bounding box center [181, 269] width 92 height 13
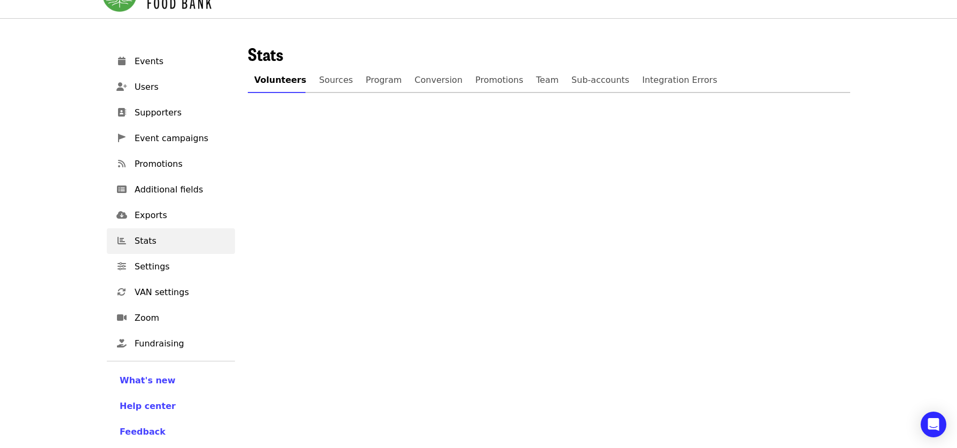
scroll to position [4, 0]
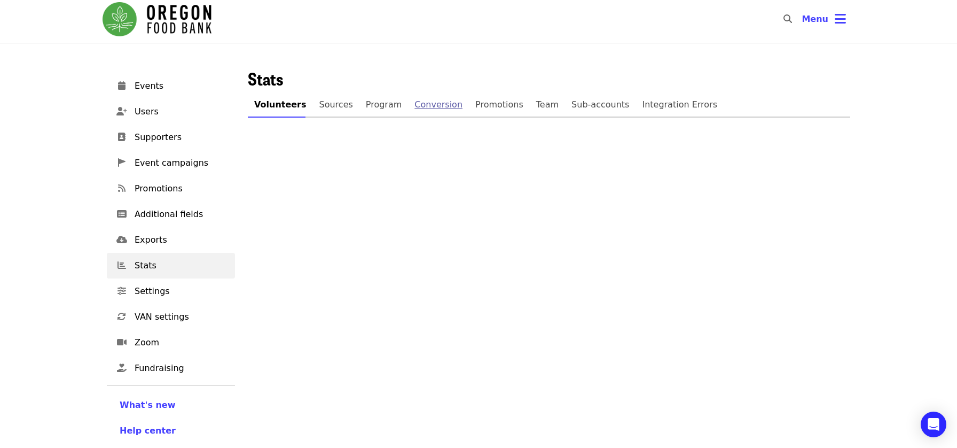
click at [414, 104] on span "Conversion" at bounding box center [438, 104] width 48 height 15
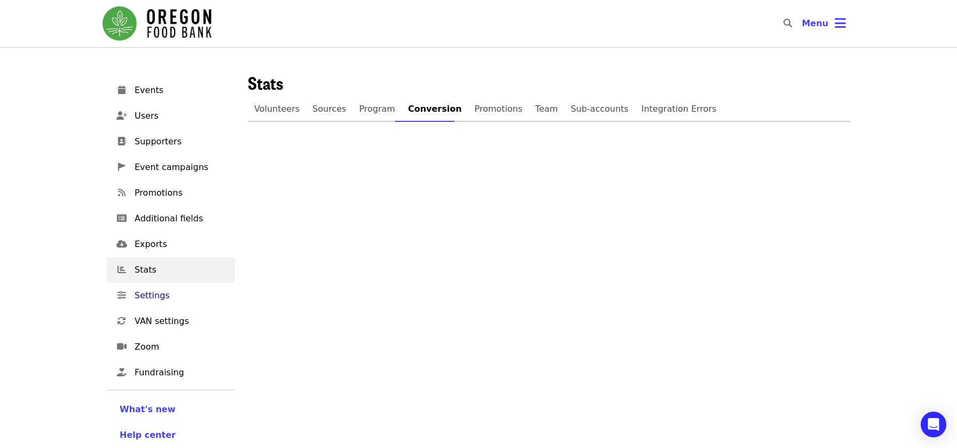
click at [175, 293] on span "Settings" at bounding box center [181, 295] width 92 height 13
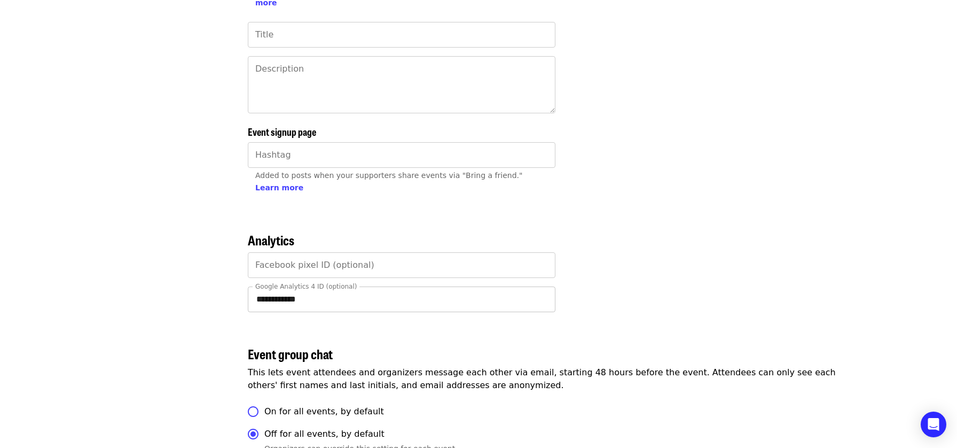
scroll to position [1302, 0]
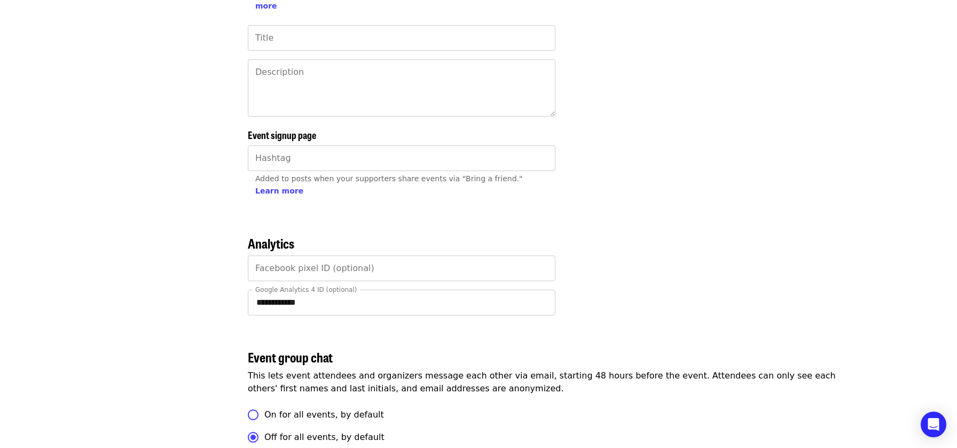
click at [294, 286] on label "Google Analytics 4 ID (optional)" at bounding box center [305, 289] width 101 height 6
click at [294, 289] on input "**********" at bounding box center [402, 302] width 308 height 26
click at [294, 286] on label "Google Analytics 4 ID (optional)" at bounding box center [305, 289] width 101 height 6
click at [294, 289] on input "**********" at bounding box center [402, 302] width 308 height 26
click at [294, 286] on label "Google Analytics 4 ID (optional)" at bounding box center [305, 289] width 101 height 6
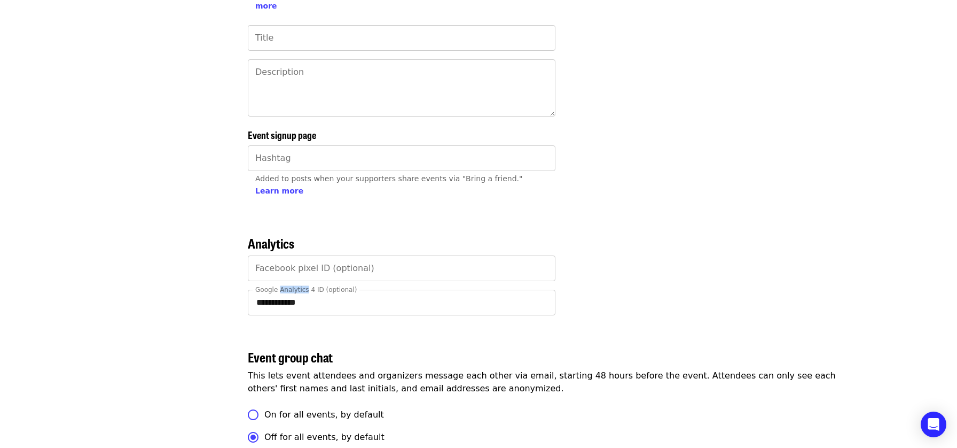
click at [294, 289] on input "**********" at bounding box center [402, 302] width 308 height 26
click at [294, 286] on label "Google Analytics 4 ID (optional)" at bounding box center [305, 289] width 101 height 6
click at [294, 289] on input "**********" at bounding box center [402, 302] width 308 height 26
click at [294, 286] on label "Google Analytics 4 ID (optional)" at bounding box center [305, 289] width 101 height 6
click at [294, 289] on input "**********" at bounding box center [402, 302] width 308 height 26
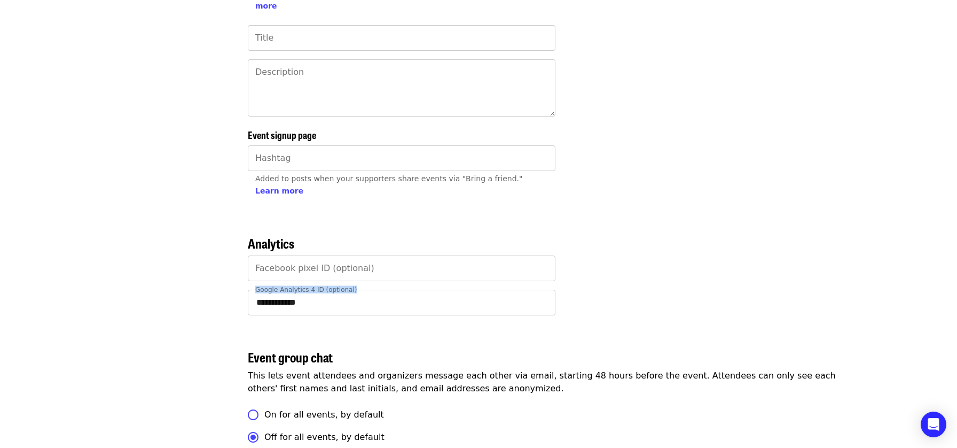
click at [305, 286] on label "Google Analytics 4 ID (optional)" at bounding box center [305, 289] width 101 height 6
click at [305, 289] on input "**********" at bounding box center [402, 302] width 308 height 26
click at [305, 286] on label "Google Analytics 4 ID (optional)" at bounding box center [305, 289] width 101 height 6
click at [305, 289] on input "**********" at bounding box center [402, 302] width 308 height 26
click at [305, 286] on label "Google Analytics 4 ID (optional)" at bounding box center [305, 289] width 101 height 6
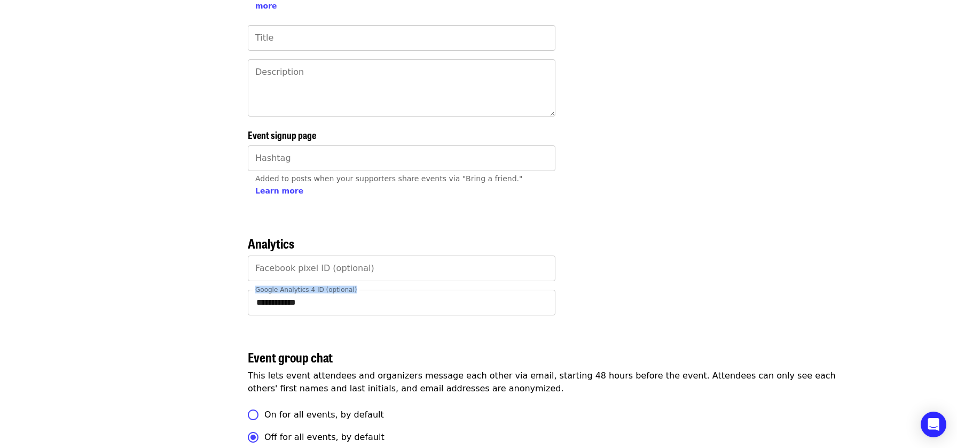
click at [305, 289] on input "**********" at bounding box center [402, 302] width 308 height 26
click at [299, 291] on input "**********" at bounding box center [402, 304] width 308 height 26
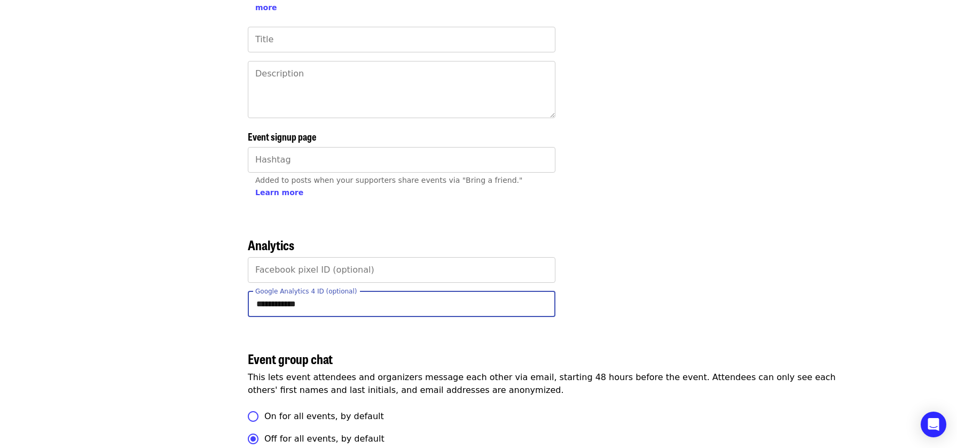
click at [299, 291] on input "**********" at bounding box center [402, 304] width 308 height 26
click at [296, 288] on label "Google Analytics 4 ID (optional)" at bounding box center [305, 291] width 101 height 6
click at [296, 291] on input "**********" at bounding box center [402, 304] width 308 height 26
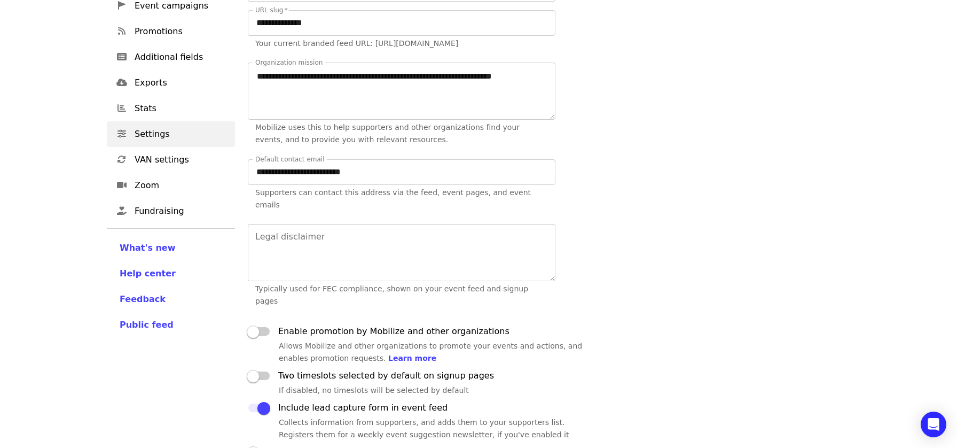
scroll to position [0, 0]
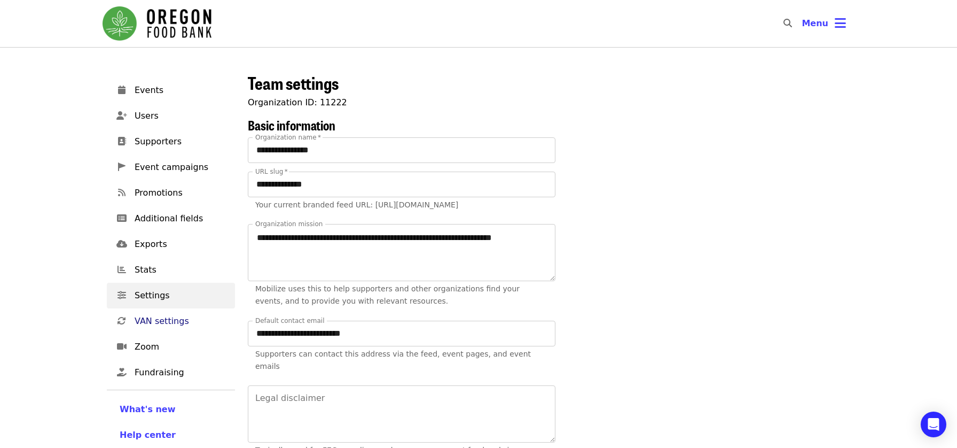
click at [184, 316] on span "VAN settings" at bounding box center [181, 321] width 92 height 13
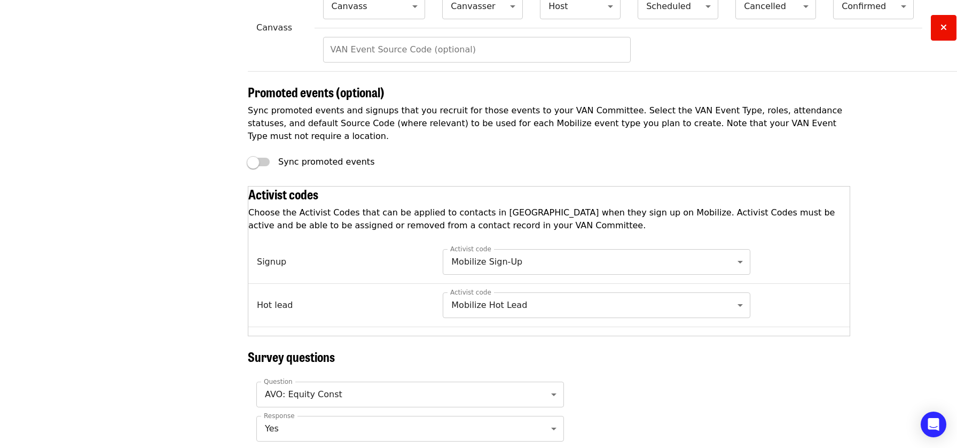
scroll to position [1242, 0]
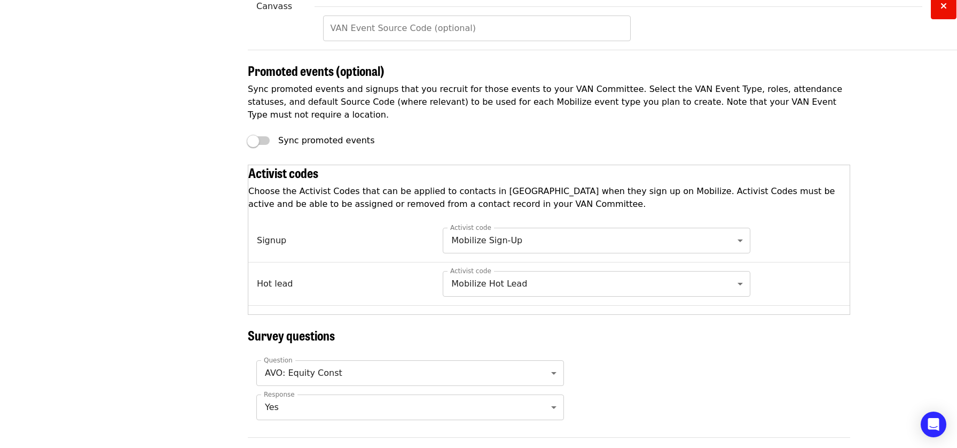
click at [315, 86] on span "Sync promoted events and signups that you recruit for those events to your VAN …" at bounding box center [447, 89] width 399 height 10
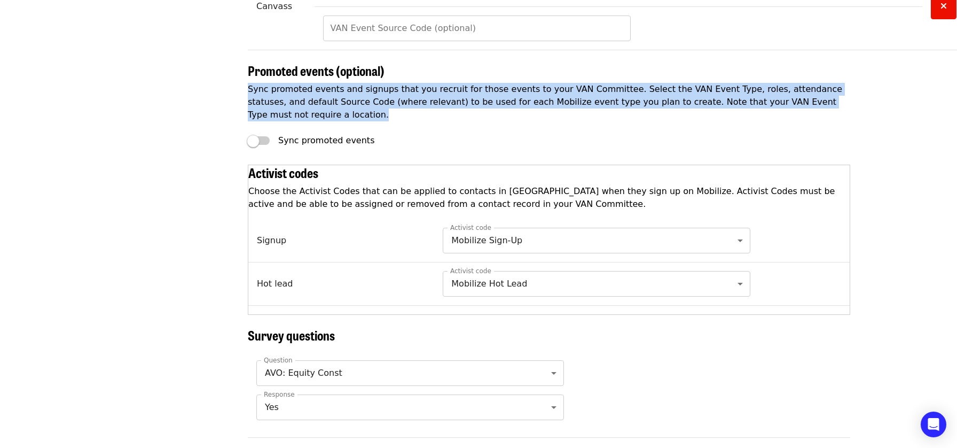
click at [315, 86] on span "Sync promoted events and signups that you recruit for those events to your VAN …" at bounding box center [447, 89] width 399 height 10
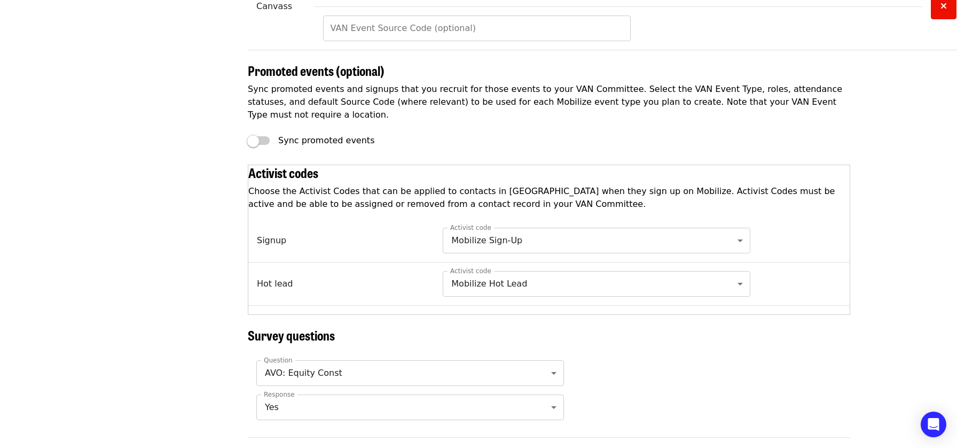
scroll to position [1290, 0]
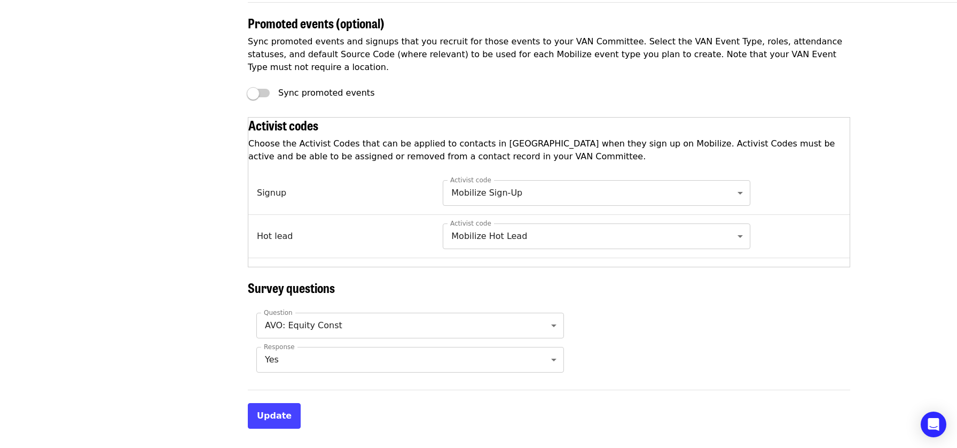
click at [285, 232] on td "Hot lead" at bounding box center [341, 235] width 186 height 43
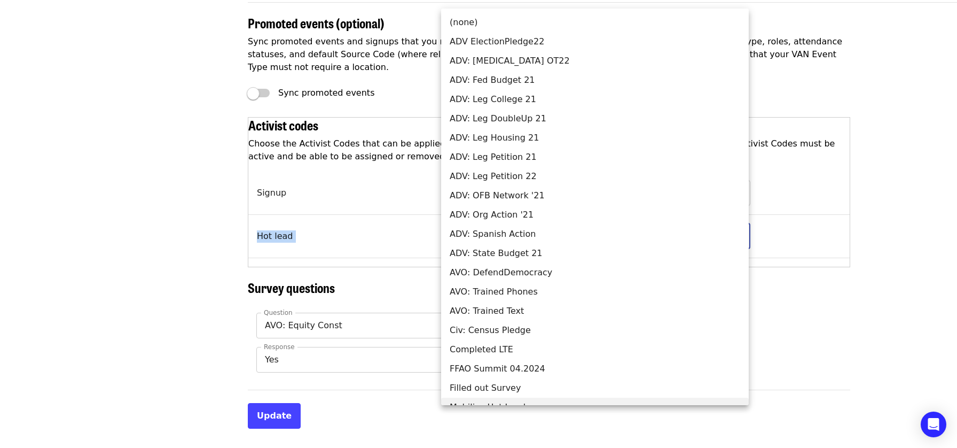
scroll to position [12, 0]
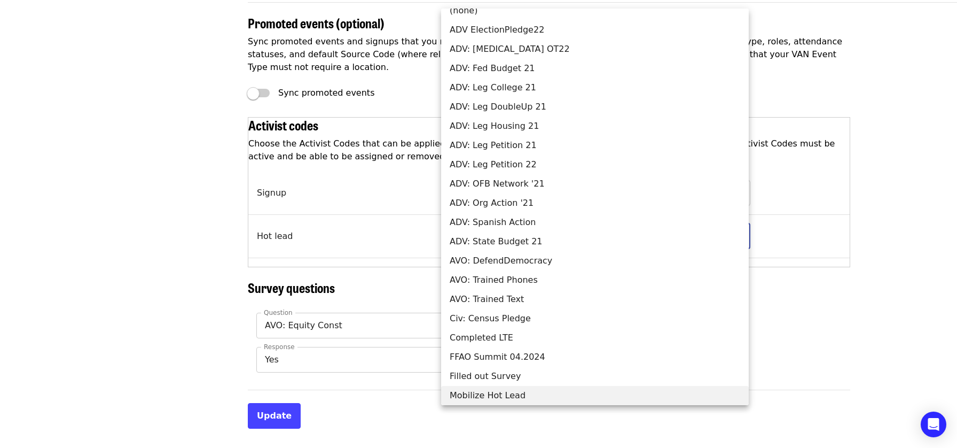
click at [381, 273] on div at bounding box center [478, 224] width 957 height 448
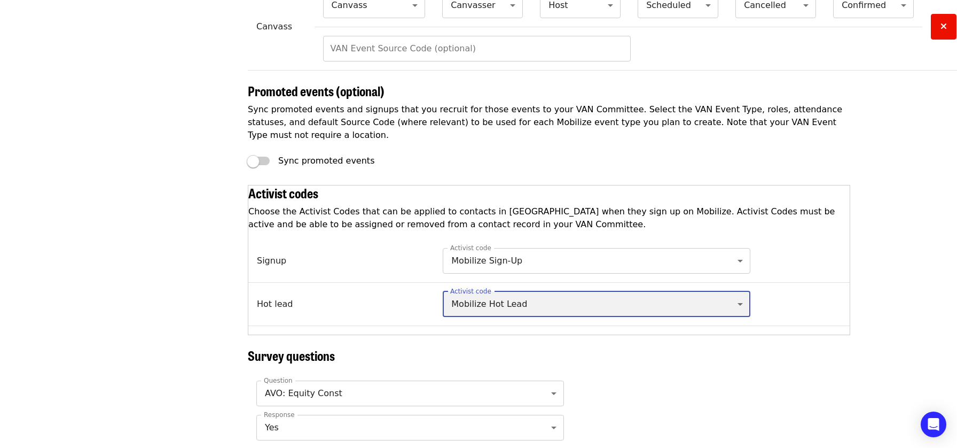
scroll to position [1214, 0]
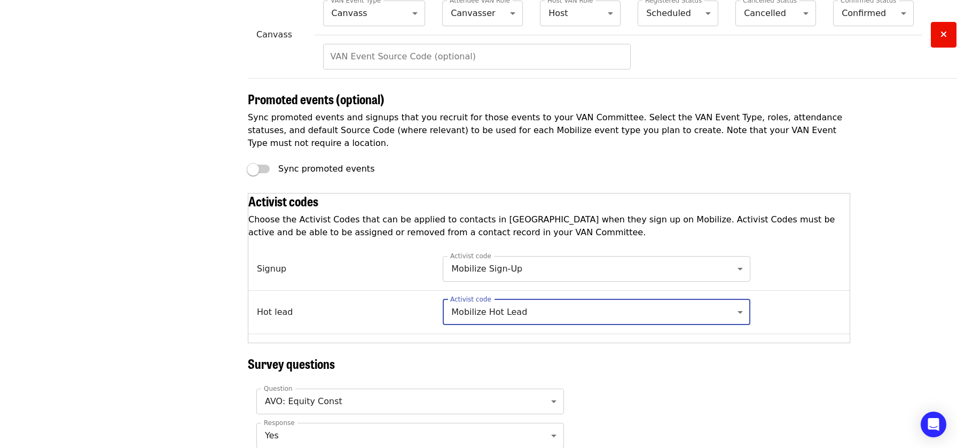
click at [407, 220] on span "Choose the Activist Codes that can be applied to contacts in [GEOGRAPHIC_DATA] …" at bounding box center [541, 225] width 586 height 23
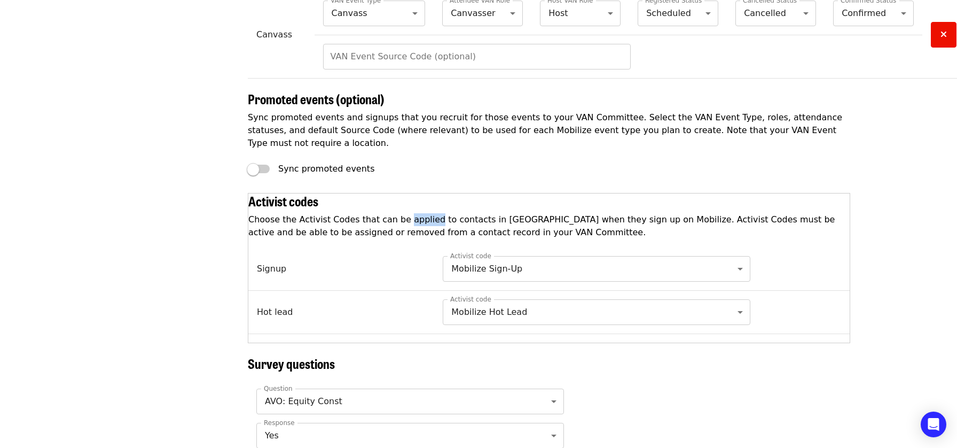
click at [407, 220] on span "Choose the Activist Codes that can be applied to contacts in [GEOGRAPHIC_DATA] …" at bounding box center [541, 225] width 586 height 23
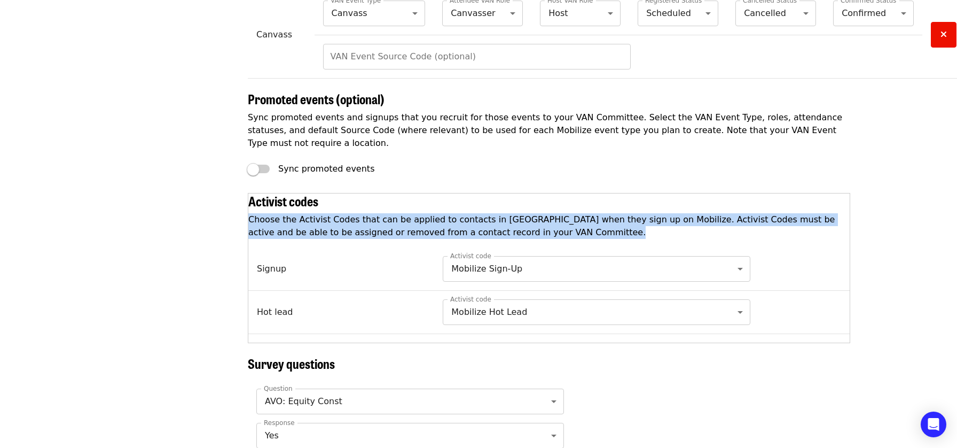
click at [407, 220] on span "Choose the Activist Codes that can be applied to contacts in [GEOGRAPHIC_DATA] …" at bounding box center [541, 225] width 586 height 23
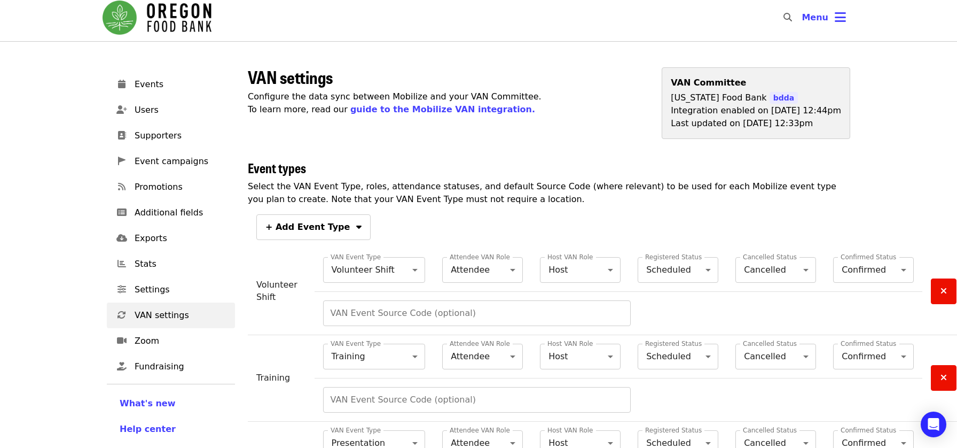
scroll to position [0, 0]
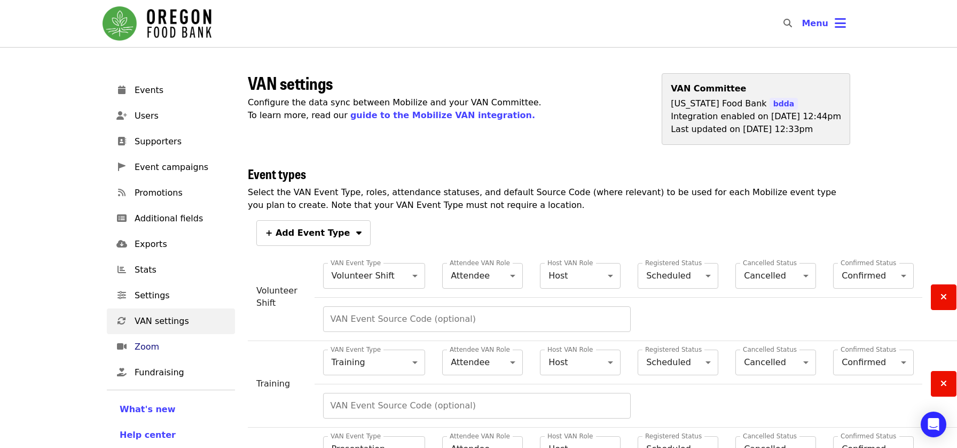
click at [162, 340] on span "Zoom" at bounding box center [181, 346] width 92 height 13
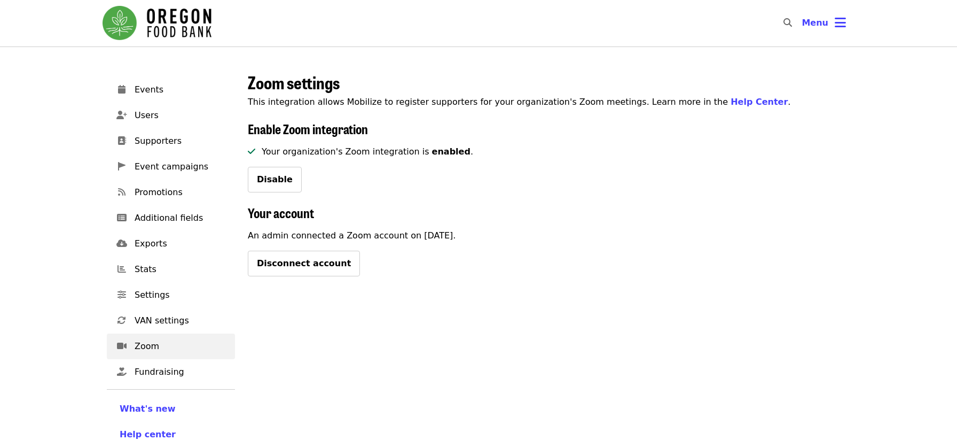
scroll to position [4, 0]
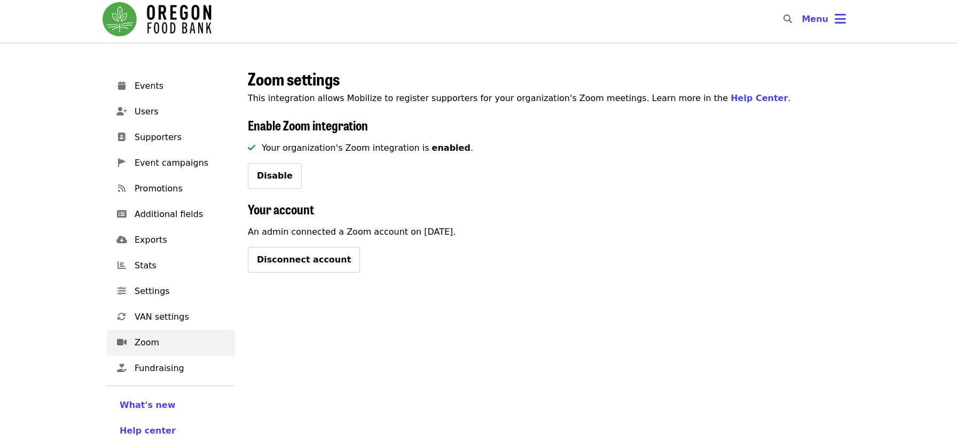
click at [364, 143] on span "Your organization's Zoom integration is enabled ." at bounding box center [360, 148] width 225 height 10
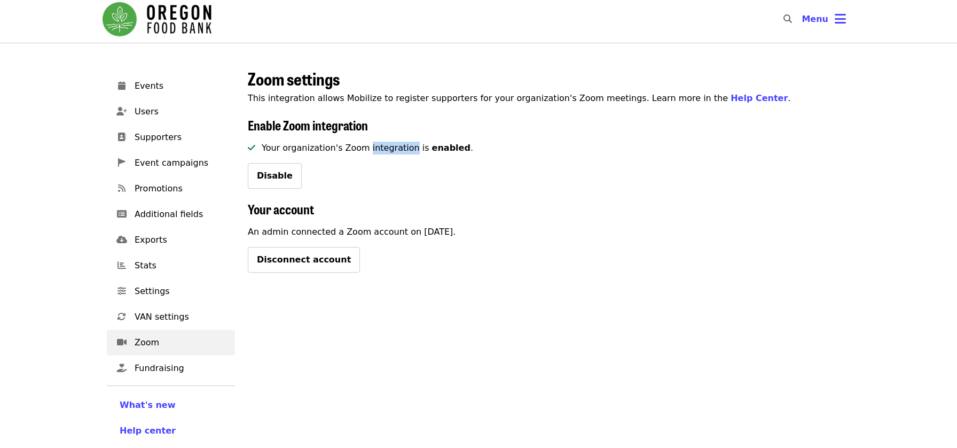
click at [364, 143] on span "Your organization's Zoom integration is enabled ." at bounding box center [360, 148] width 225 height 10
click at [163, 370] on span "Fundraising" at bounding box center [181, 368] width 92 height 13
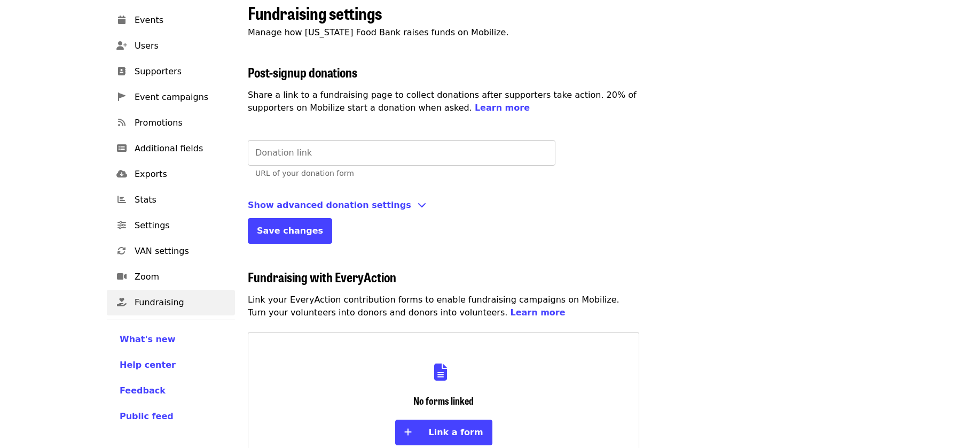
scroll to position [60, 0]
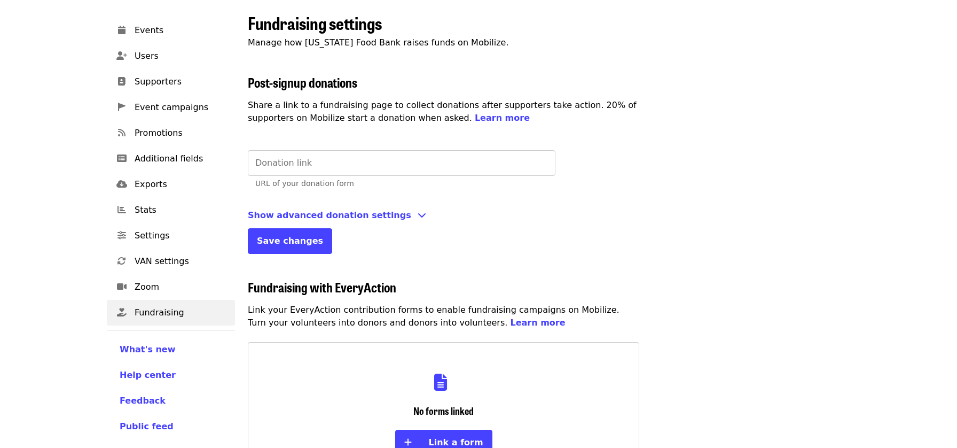
click at [451, 42] on span "Manage how [US_STATE] Food Bank raises funds on Mobilize." at bounding box center [378, 42] width 261 height 10
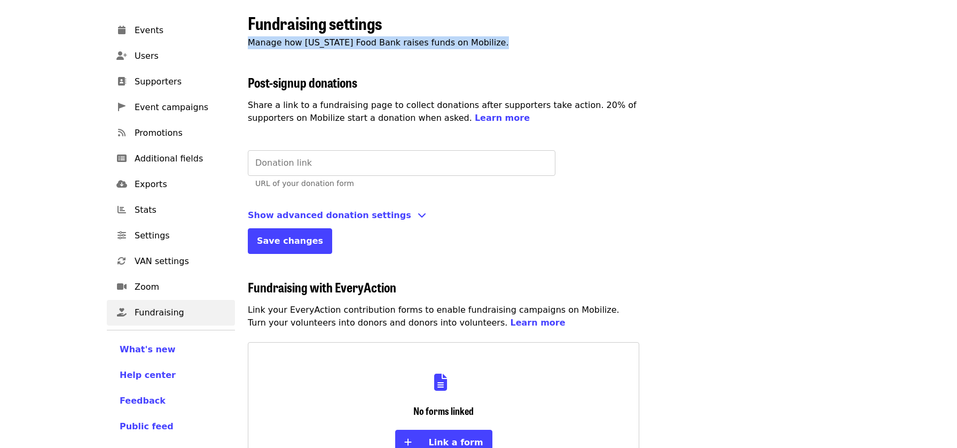
click at [451, 42] on span "Manage how [US_STATE] Food Bank raises funds on Mobilize." at bounding box center [378, 42] width 261 height 10
click at [411, 101] on span "Share a link to a fundraising page to collect donations after supporters take a…" at bounding box center [442, 111] width 389 height 23
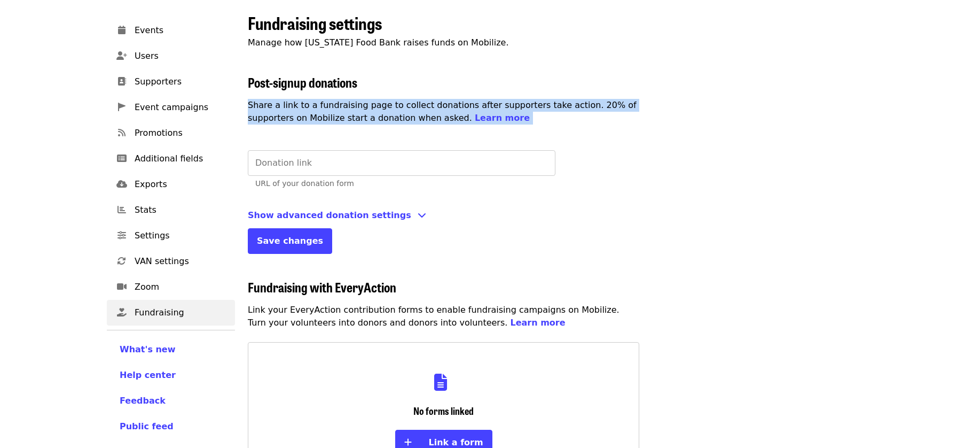
click at [411, 101] on span "Share a link to a fundraising page to collect donations after supporters take a…" at bounding box center [442, 111] width 389 height 23
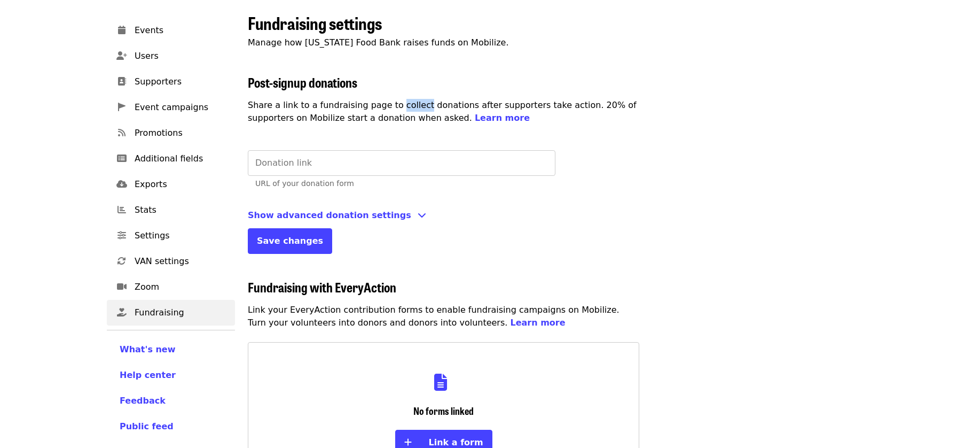
click at [411, 101] on span "Share a link to a fundraising page to collect donations after supporters take a…" at bounding box center [442, 111] width 389 height 23
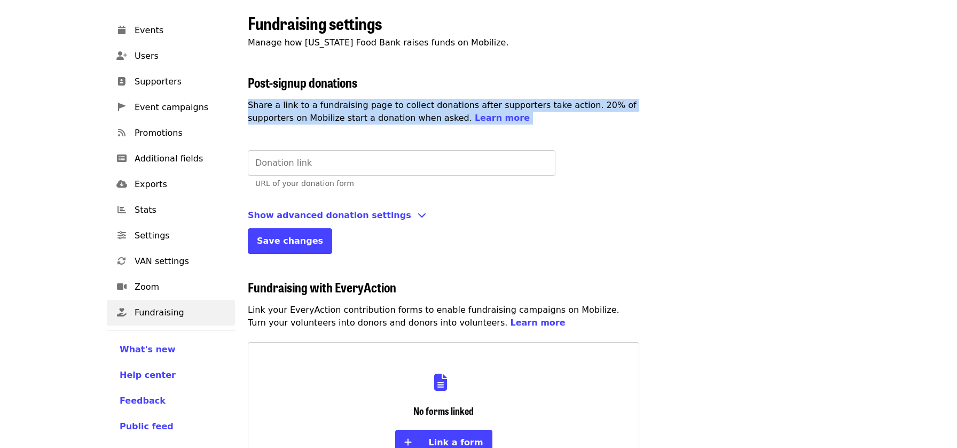
click at [411, 101] on span "Share a link to a fundraising page to collect donations after supporters take a…" at bounding box center [442, 111] width 389 height 23
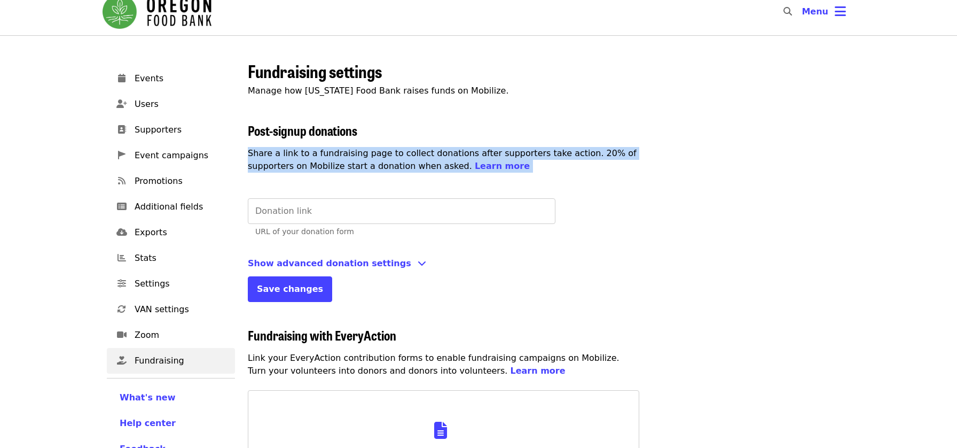
scroll to position [0, 0]
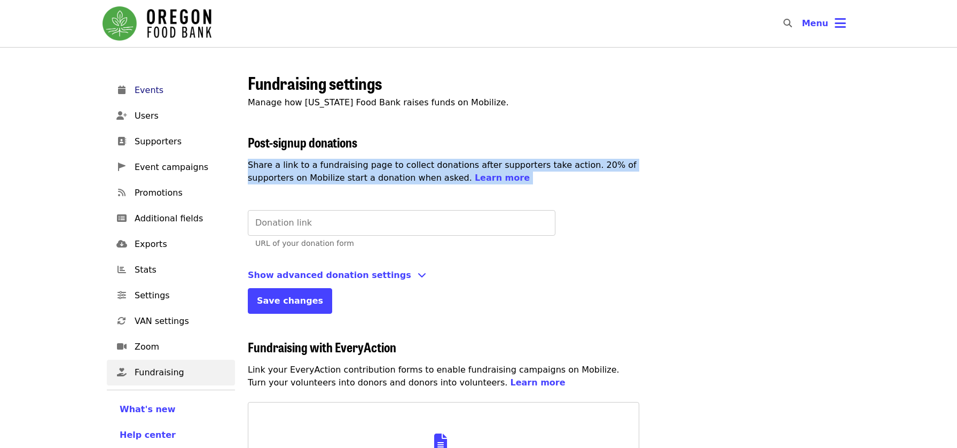
click at [155, 87] on span "Events" at bounding box center [181, 90] width 92 height 13
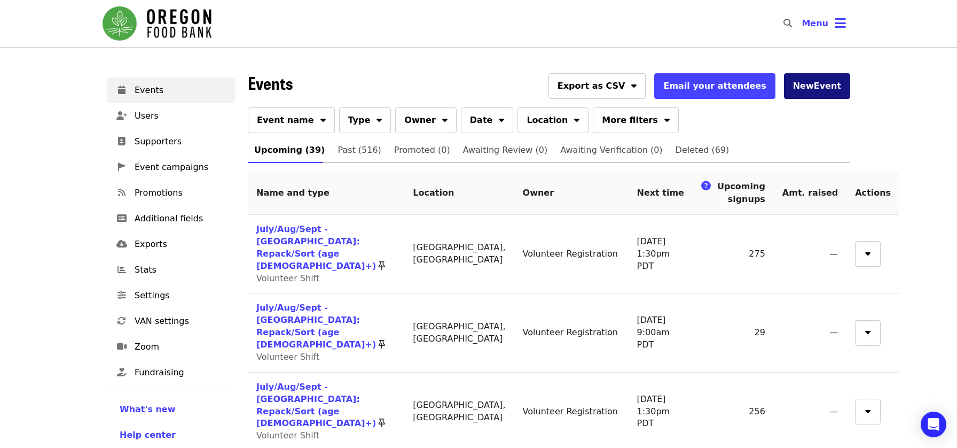
click at [826, 89] on button "New Event" at bounding box center [817, 86] width 66 height 26
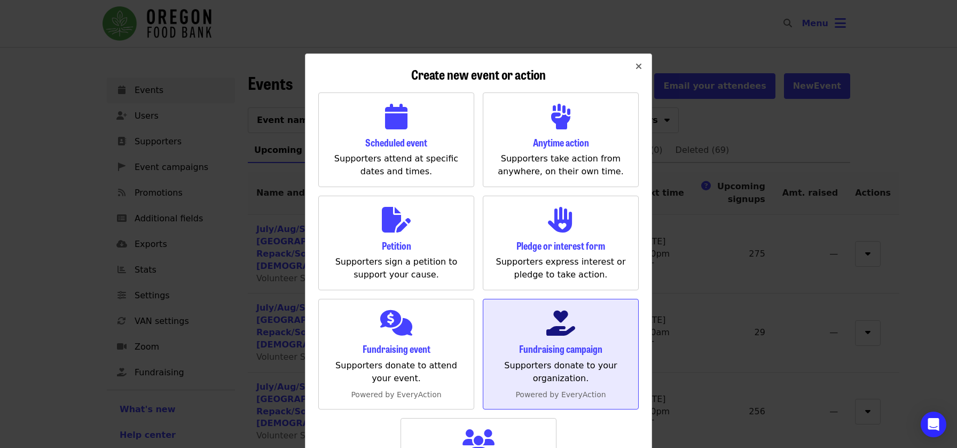
scroll to position [87, 0]
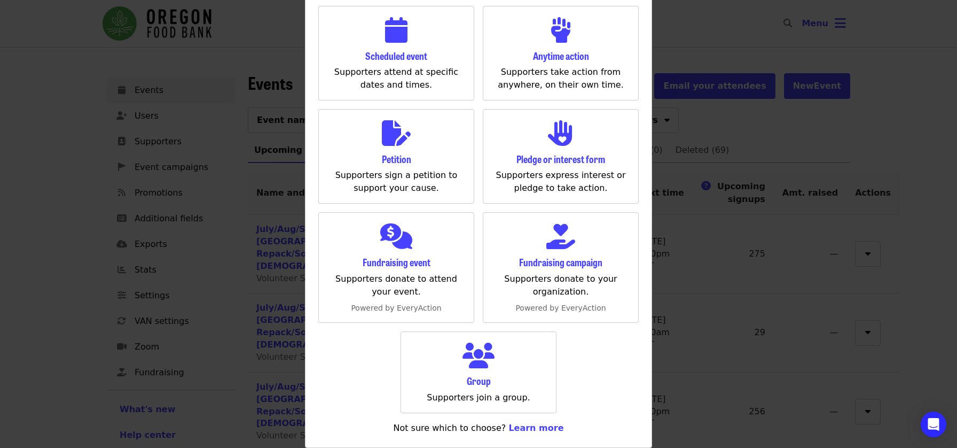
click at [708, 127] on div "Create new event or action Scheduled event Supporters attend at specific dates …" at bounding box center [478, 224] width 957 height 448
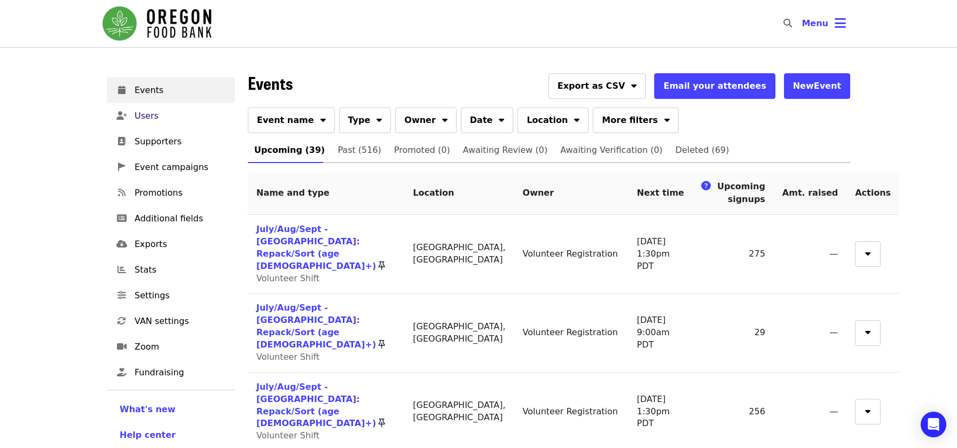
click at [155, 116] on span "Users" at bounding box center [181, 115] width 92 height 13
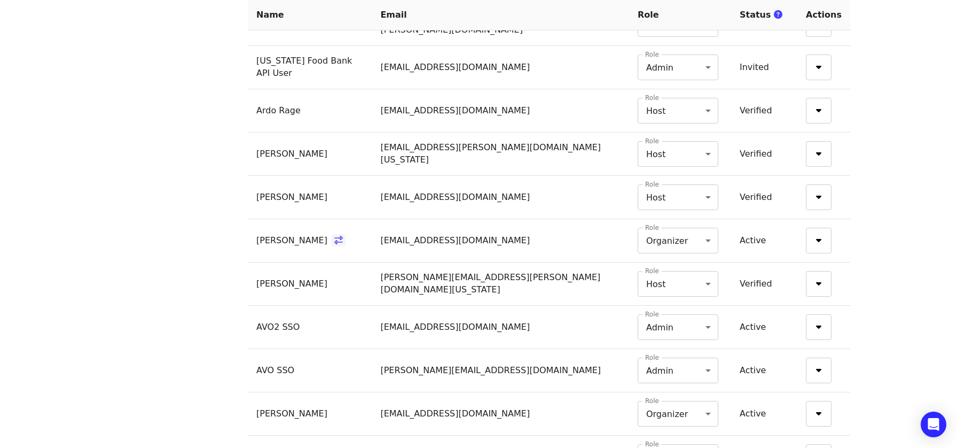
scroll to position [572, 0]
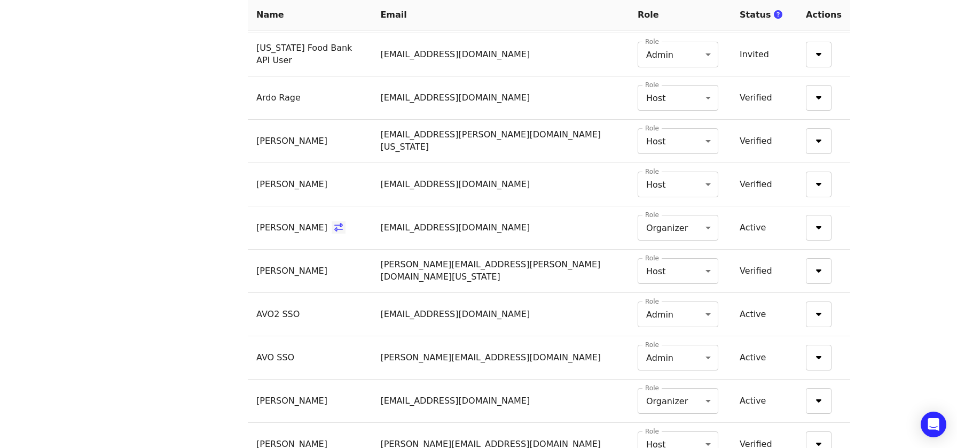
click at [434, 187] on td "[EMAIL_ADDRESS][DOMAIN_NAME]" at bounding box center [500, 184] width 257 height 43
click at [428, 222] on td "[EMAIL_ADDRESS][DOMAIN_NAME]" at bounding box center [500, 227] width 257 height 43
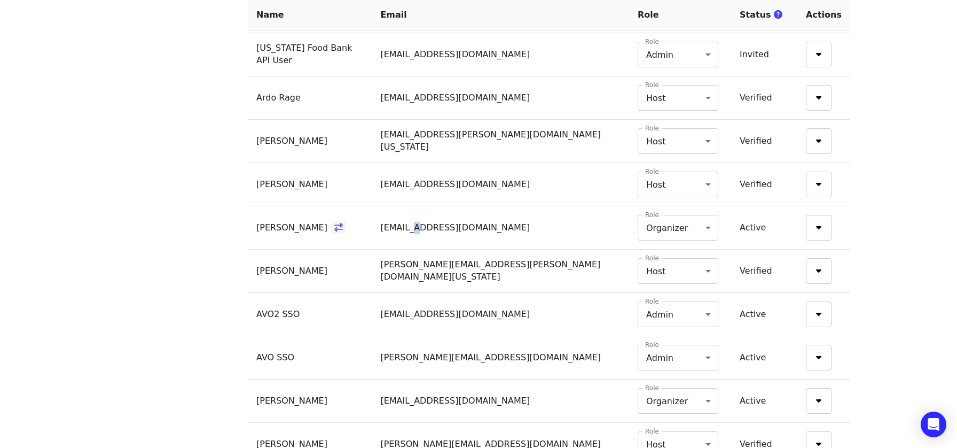
click at [428, 222] on td "[EMAIL_ADDRESS][DOMAIN_NAME]" at bounding box center [500, 227] width 257 height 43
click at [427, 245] on td "[EMAIL_ADDRESS][DOMAIN_NAME]" at bounding box center [500, 227] width 257 height 43
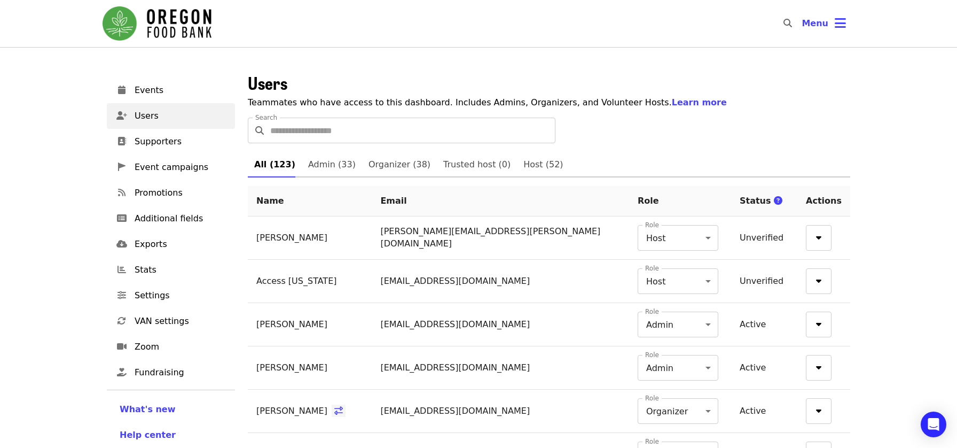
scroll to position [50, 0]
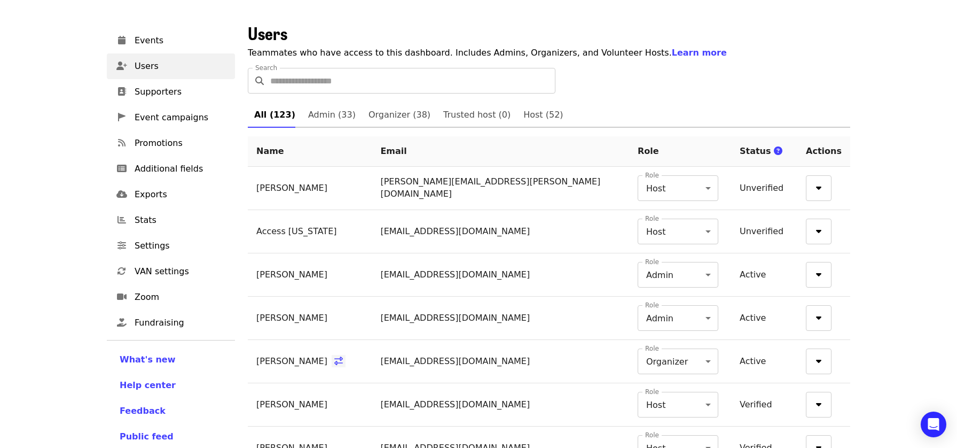
click at [410, 192] on td "[PERSON_NAME][EMAIL_ADDRESS][PERSON_NAME][DOMAIN_NAME]" at bounding box center [500, 188] width 257 height 43
click at [410, 190] on td "[PERSON_NAME][EMAIL_ADDRESS][PERSON_NAME][DOMAIN_NAME]" at bounding box center [500, 188] width 257 height 43
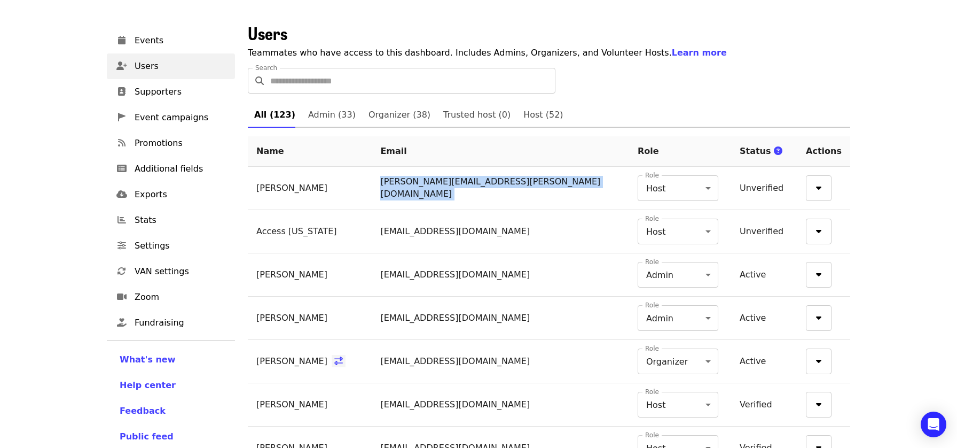
click at [410, 190] on td "[PERSON_NAME][EMAIL_ADDRESS][PERSON_NAME][DOMAIN_NAME]" at bounding box center [500, 188] width 257 height 43
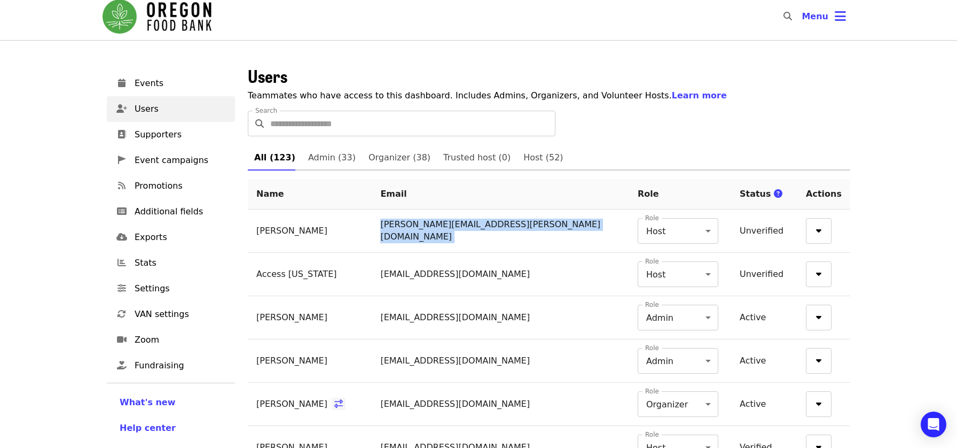
scroll to position [0, 0]
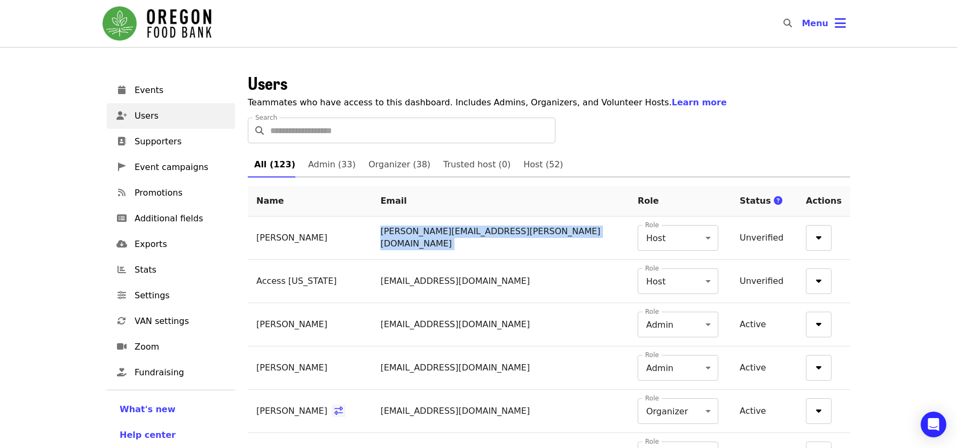
click at [542, 227] on td "[PERSON_NAME][EMAIL_ADDRESS][PERSON_NAME][DOMAIN_NAME]" at bounding box center [500, 237] width 257 height 43
drag, startPoint x: 454, startPoint y: 239, endPoint x: 472, endPoint y: 239, distance: 17.6
click at [472, 239] on td "[PERSON_NAME][EMAIL_ADDRESS][PERSON_NAME][DOMAIN_NAME]" at bounding box center [500, 237] width 257 height 43
drag, startPoint x: 494, startPoint y: 237, endPoint x: 458, endPoint y: 237, distance: 36.3
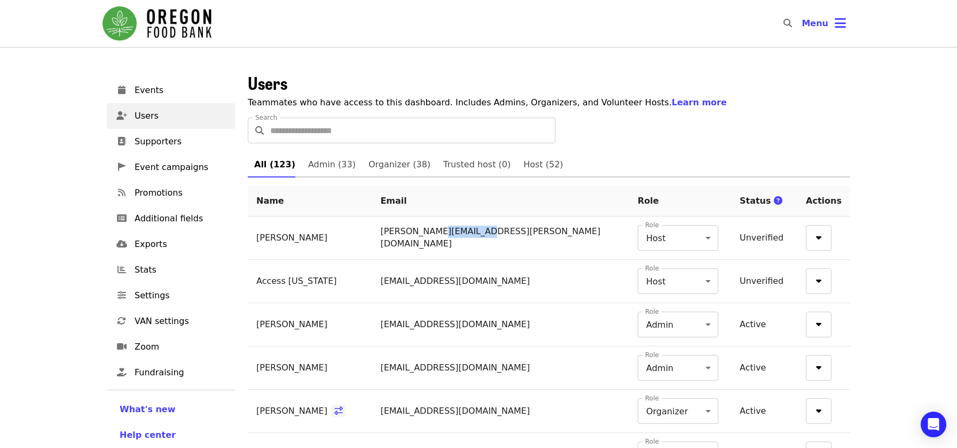
click at [458, 237] on td "[PERSON_NAME][EMAIL_ADDRESS][PERSON_NAME][DOMAIN_NAME]" at bounding box center [500, 237] width 257 height 43
drag, startPoint x: 454, startPoint y: 238, endPoint x: 479, endPoint y: 238, distance: 25.1
click at [479, 238] on td "[PERSON_NAME][EMAIL_ADDRESS][PERSON_NAME][DOMAIN_NAME]" at bounding box center [500, 237] width 257 height 43
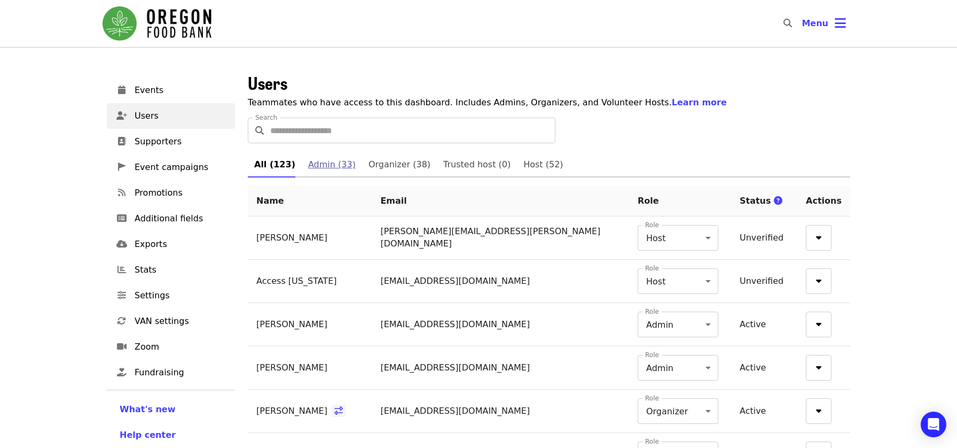
click at [332, 175] on link "Admin (33)" at bounding box center [332, 165] width 60 height 26
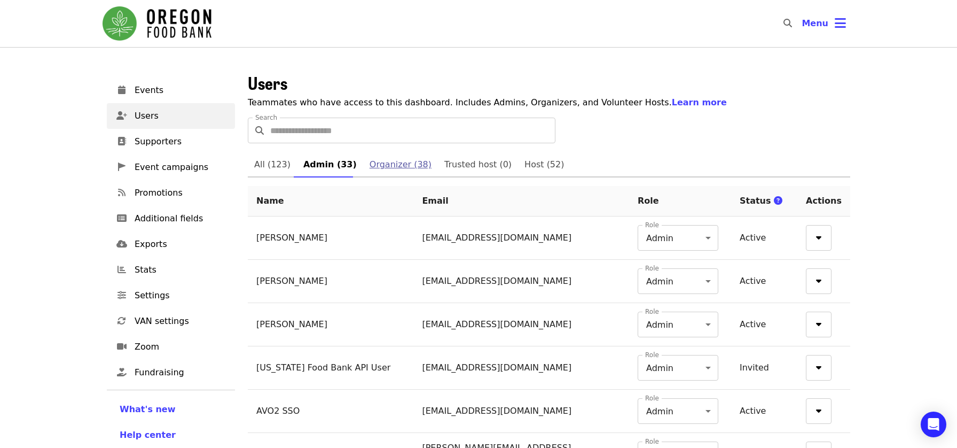
click at [386, 170] on span "Organizer (38)" at bounding box center [401, 164] width 62 height 15
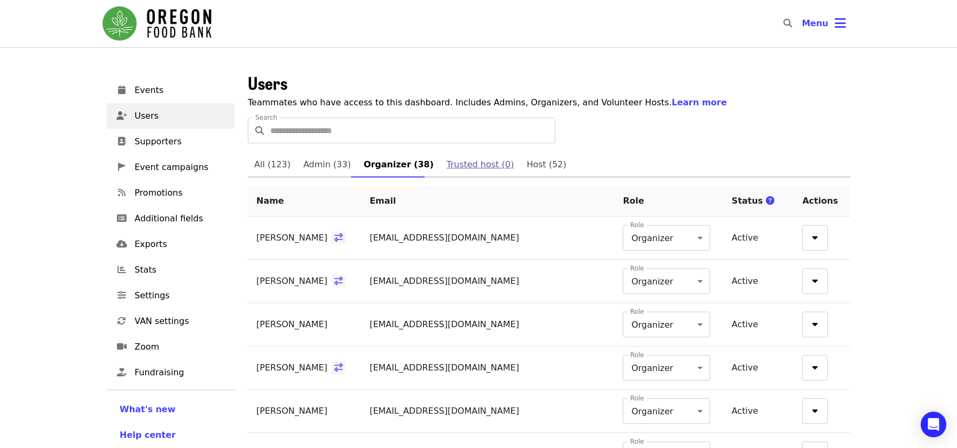
click at [466, 169] on span "Trusted host (0)" at bounding box center [479, 164] width 67 height 15
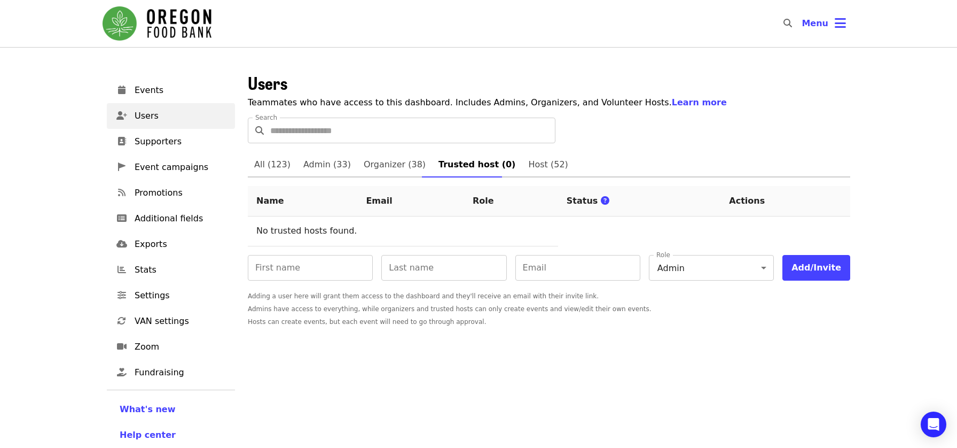
click at [528, 163] on span "Host (52)" at bounding box center [548, 164] width 40 height 15
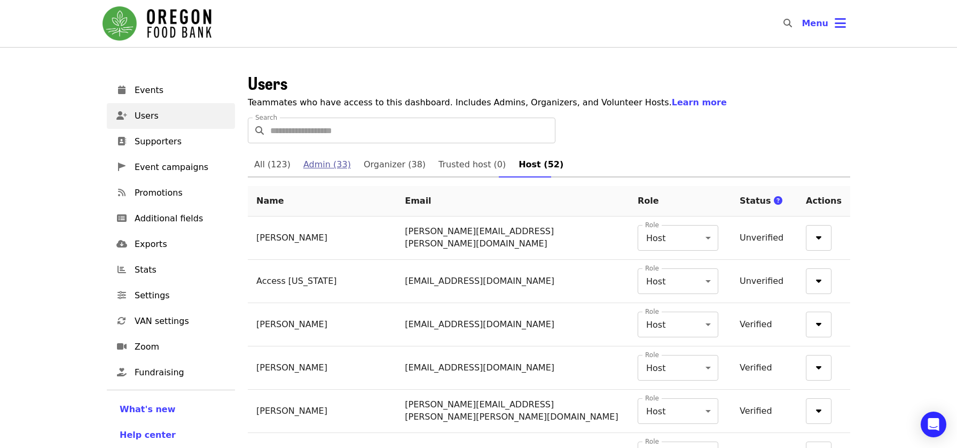
click at [323, 165] on span "Admin (33)" at bounding box center [327, 164] width 48 height 15
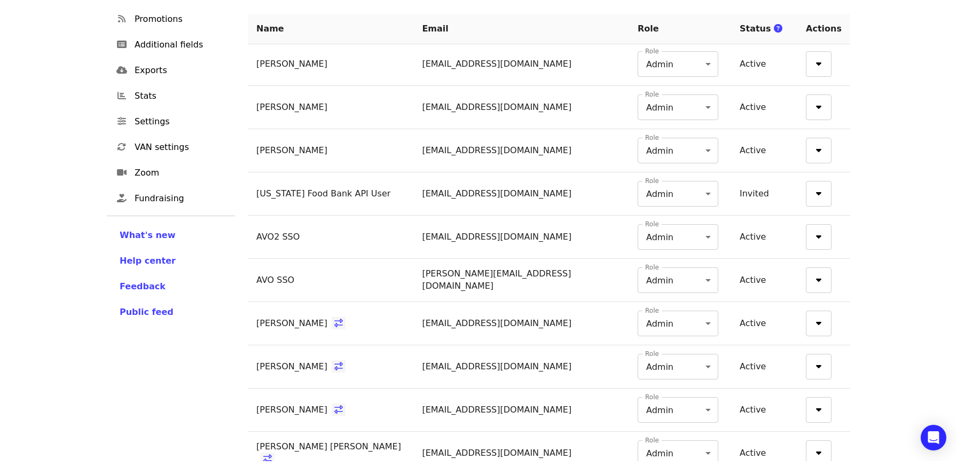
scroll to position [58, 0]
